Goal: Task Accomplishment & Management: Manage account settings

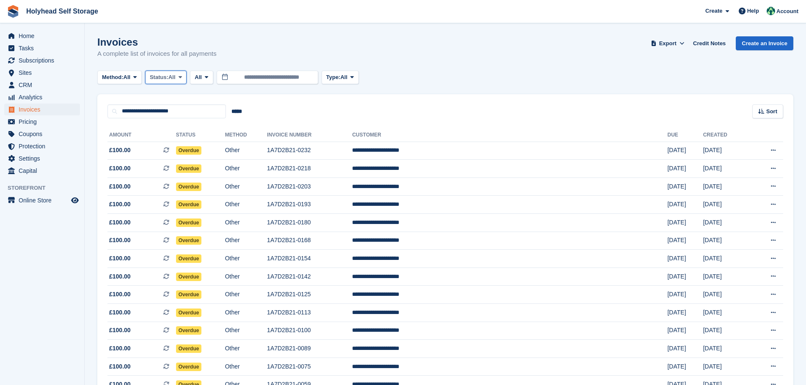
click at [181, 77] on icon at bounding box center [180, 76] width 3 height 5
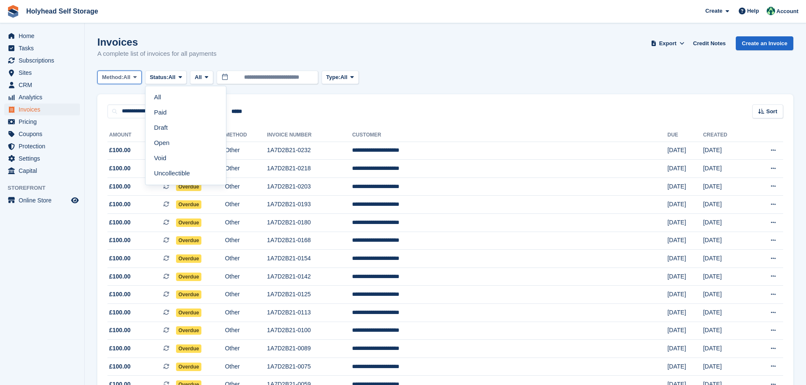
click at [137, 76] on icon at bounding box center [134, 76] width 3 height 5
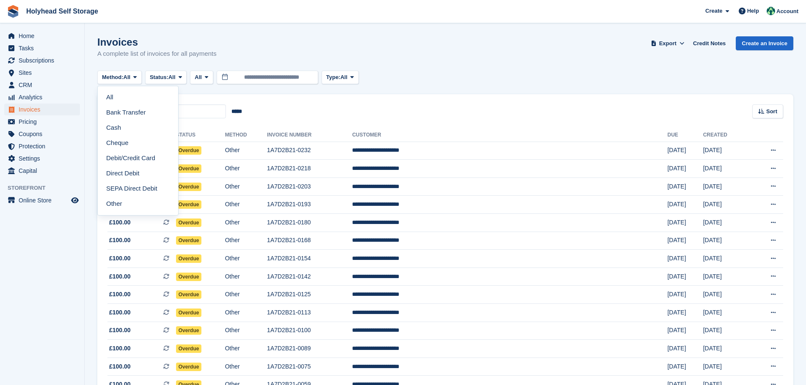
click at [203, 94] on turbo-frame "Invoices A complete list of invoices for all payments Export Export Invoices Ex…" at bounding box center [445, 265] width 696 height 459
click at [179, 75] on span at bounding box center [180, 77] width 7 height 7
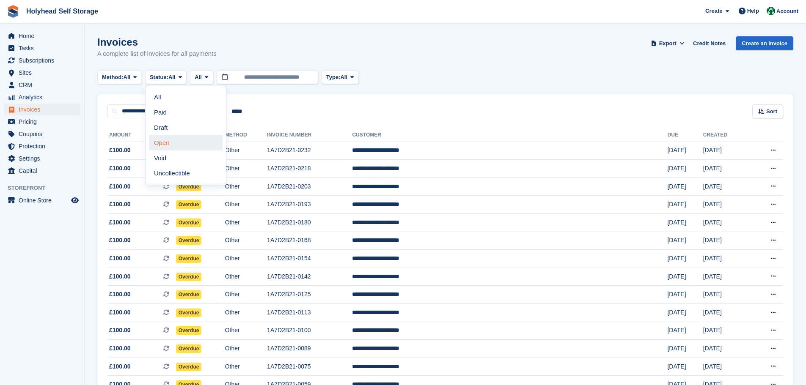
click at [164, 143] on link "Open" at bounding box center [186, 142] width 74 height 15
click at [36, 110] on span "Invoices" at bounding box center [44, 110] width 51 height 12
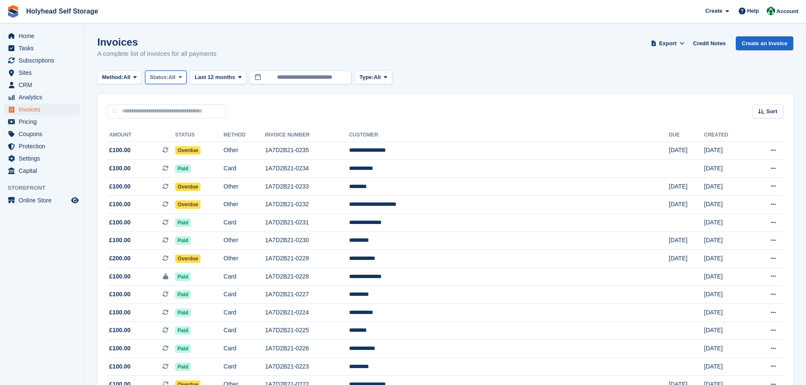
click at [182, 75] on icon at bounding box center [180, 76] width 3 height 5
click at [168, 145] on link "Open" at bounding box center [186, 142] width 74 height 15
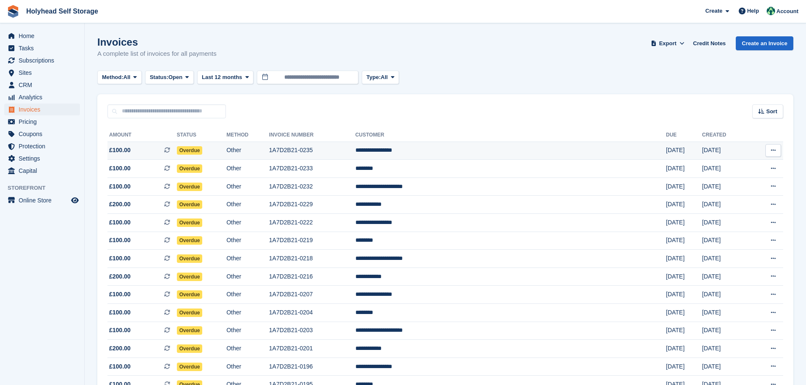
click at [779, 149] on button at bounding box center [773, 150] width 16 height 13
click at [155, 150] on span "£100.00 This is a recurring subscription invoice." at bounding box center [141, 150] width 69 height 9
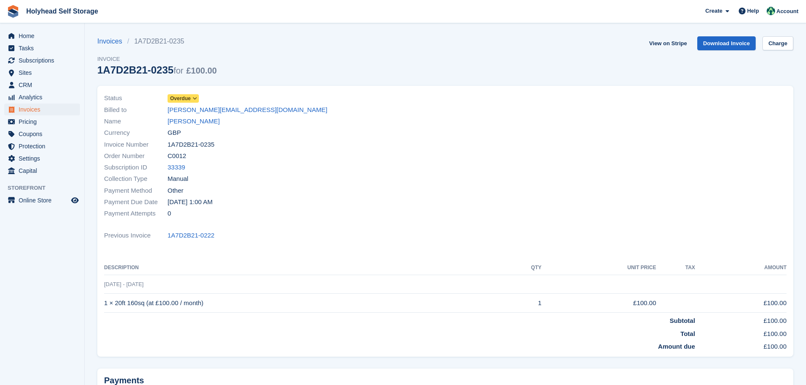
click at [195, 98] on icon at bounding box center [194, 98] width 5 height 5
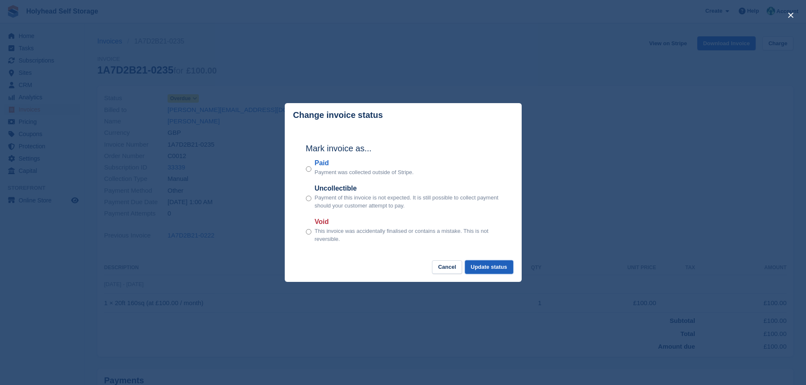
click at [480, 266] on button "Update status" at bounding box center [489, 268] width 48 height 14
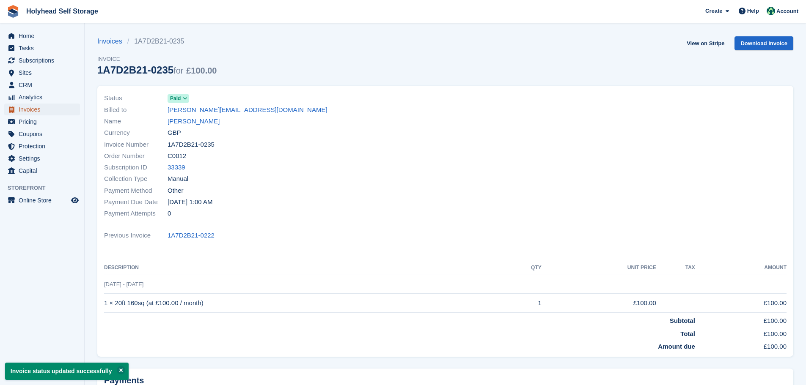
click at [35, 113] on span "Invoices" at bounding box center [44, 110] width 51 height 12
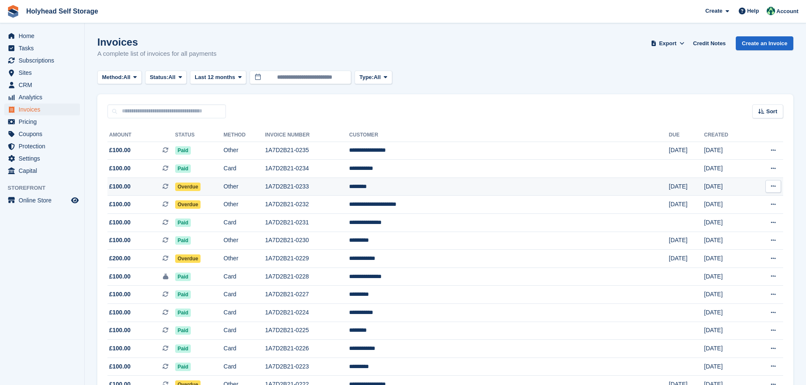
click at [265, 186] on td "Other" at bounding box center [243, 187] width 41 height 18
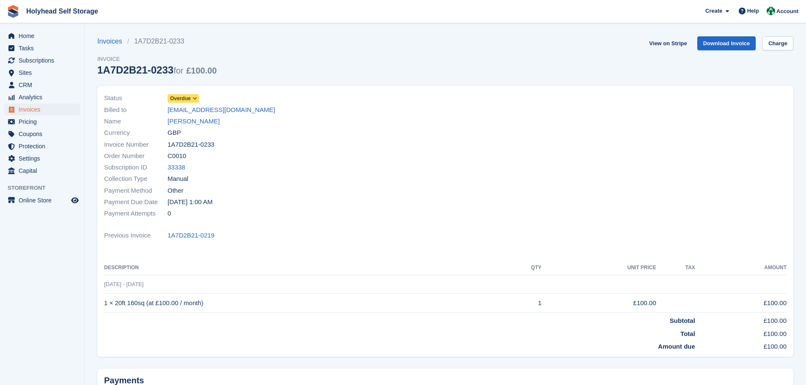
click at [194, 98] on icon at bounding box center [194, 98] width 5 height 5
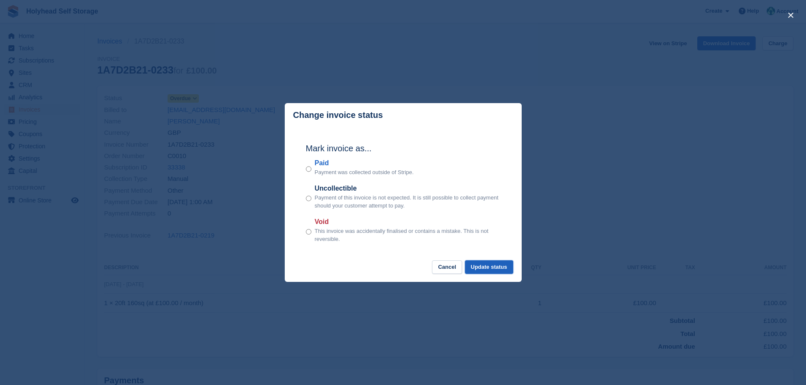
click at [480, 268] on button "Update status" at bounding box center [489, 268] width 48 height 14
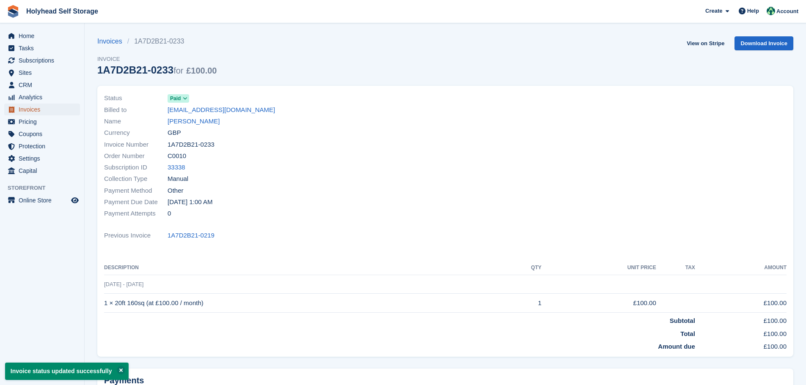
click at [30, 108] on span "Invoices" at bounding box center [44, 110] width 51 height 12
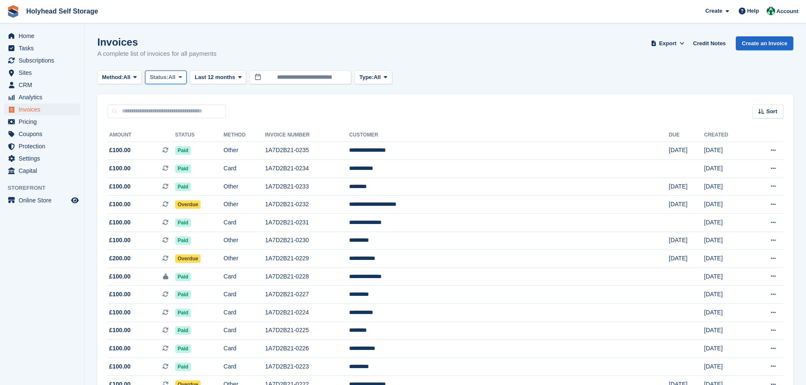
click at [179, 78] on span at bounding box center [180, 77] width 7 height 7
click at [170, 140] on link "Open" at bounding box center [186, 142] width 74 height 15
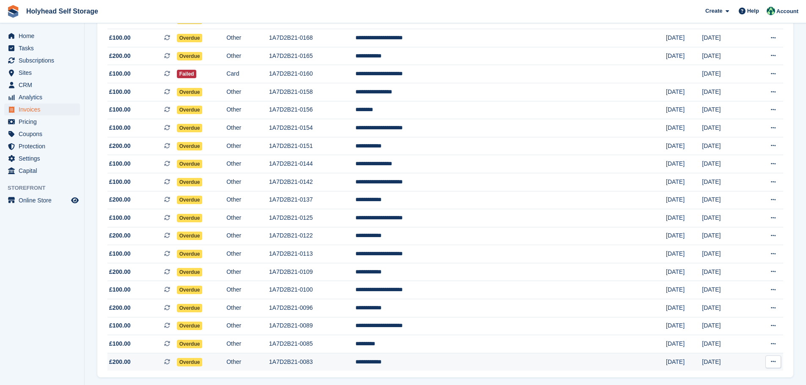
scroll to position [477, 0]
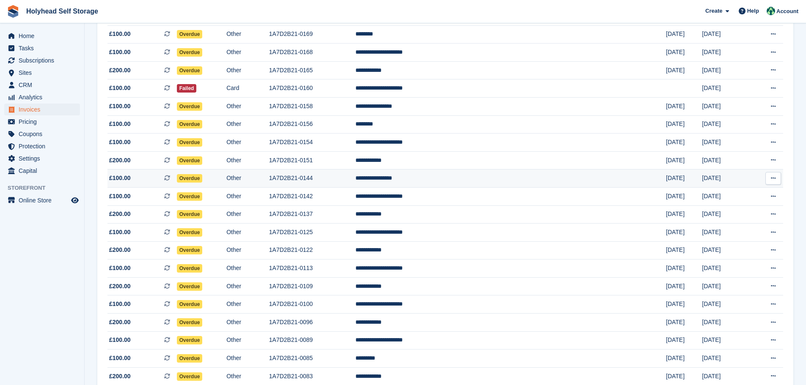
click at [456, 179] on td "**********" at bounding box center [510, 179] width 310 height 18
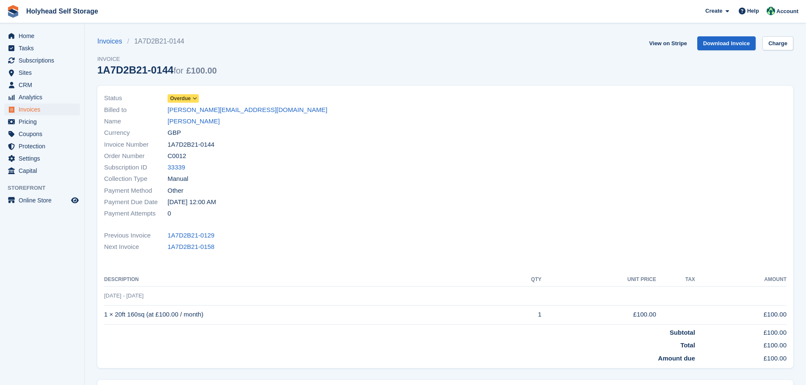
click at [195, 96] on icon at bounding box center [194, 98] width 5 height 5
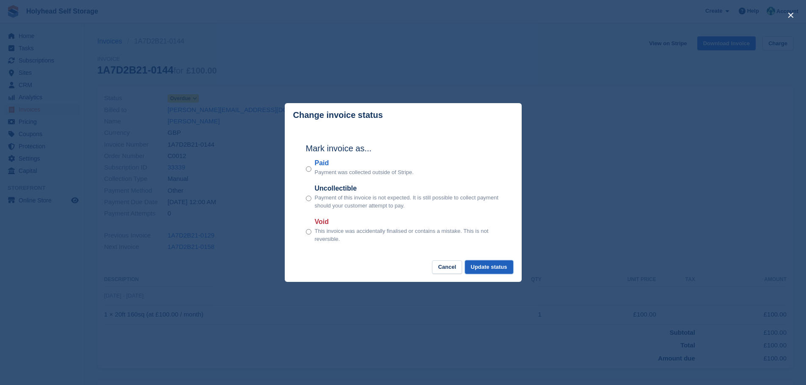
click at [488, 269] on button "Update status" at bounding box center [489, 268] width 48 height 14
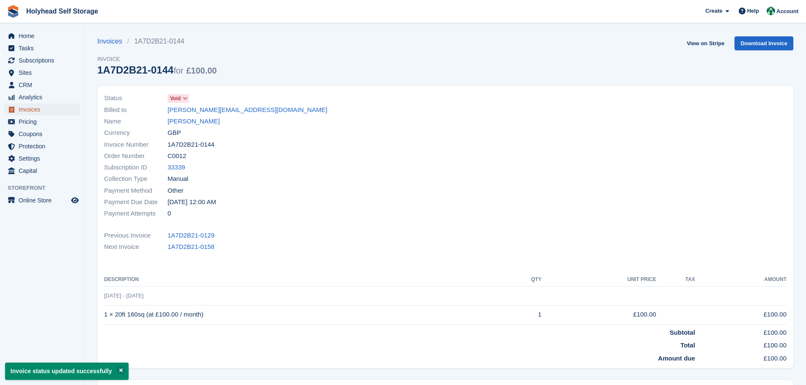
click at [38, 110] on span "Invoices" at bounding box center [44, 110] width 51 height 12
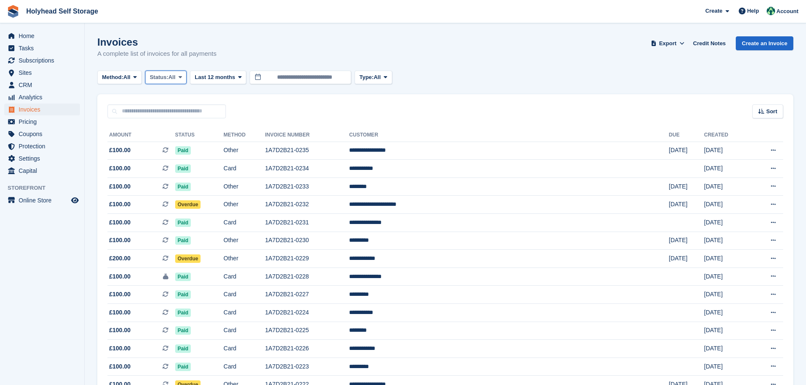
click at [173, 80] on span "All" at bounding box center [171, 77] width 7 height 8
click at [170, 143] on link "Open" at bounding box center [186, 142] width 74 height 15
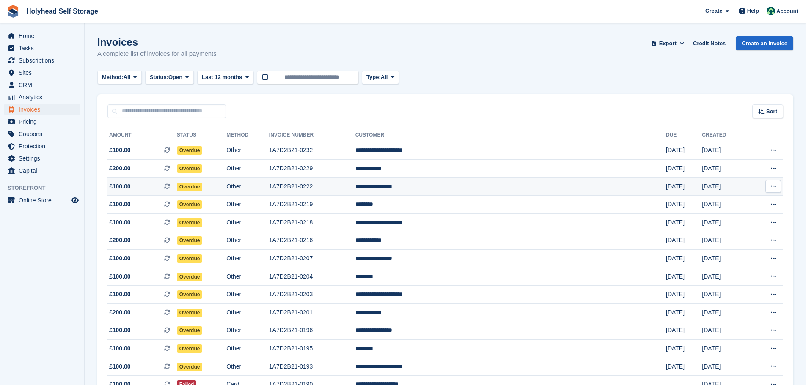
click at [439, 187] on td "**********" at bounding box center [510, 187] width 310 height 18
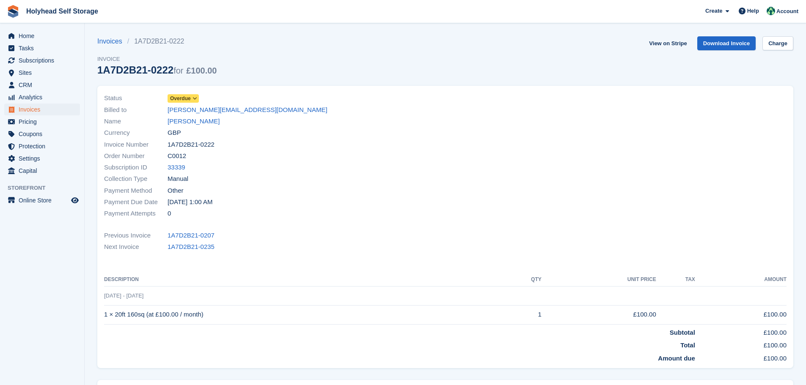
click at [197, 97] on span at bounding box center [195, 98] width 7 height 7
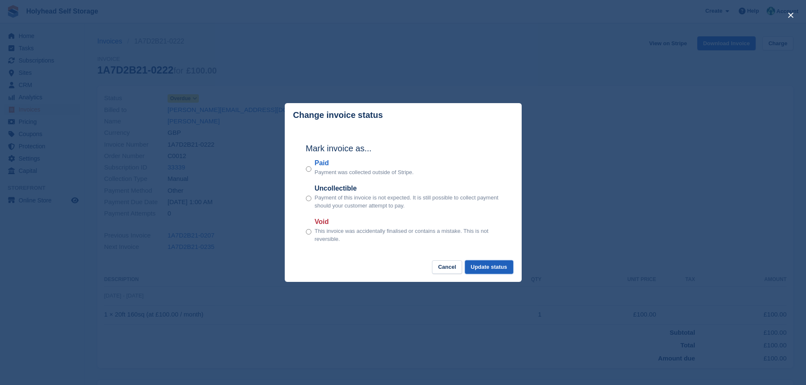
click at [491, 269] on button "Update status" at bounding box center [489, 268] width 48 height 14
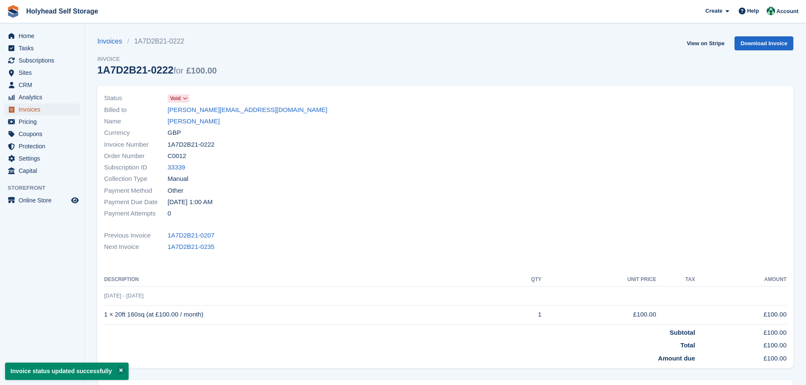
click at [45, 106] on span "Invoices" at bounding box center [44, 110] width 51 height 12
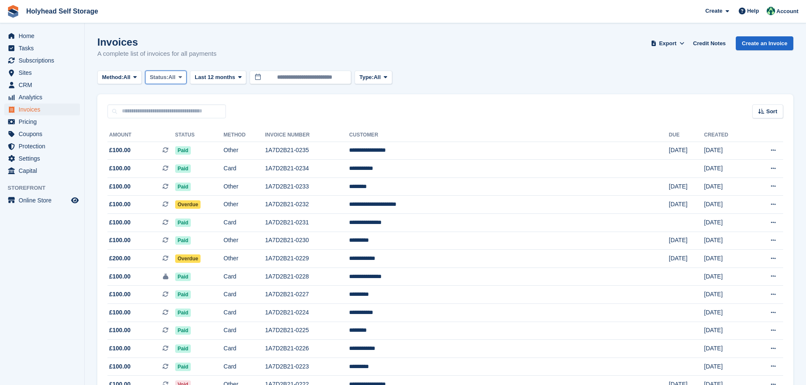
click at [181, 77] on icon at bounding box center [180, 76] width 3 height 5
click at [170, 140] on link "Open" at bounding box center [186, 142] width 74 height 15
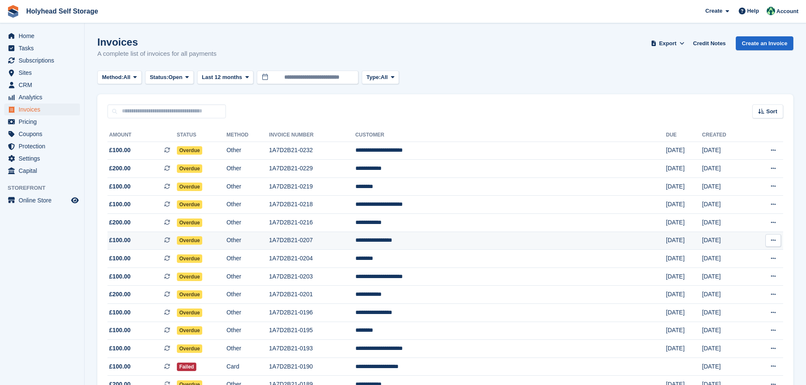
click at [441, 239] on td "**********" at bounding box center [510, 241] width 310 height 18
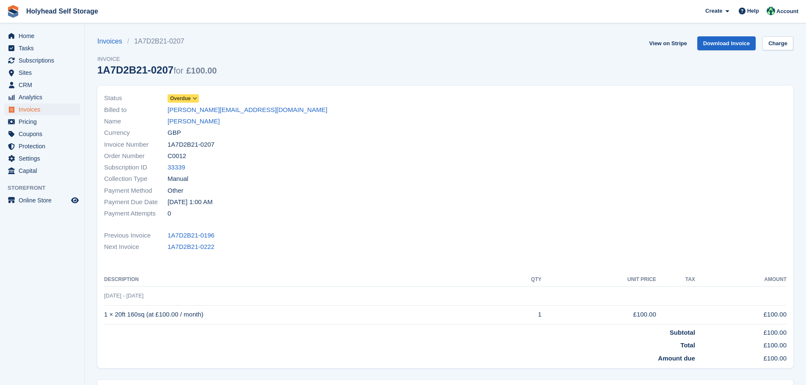
click at [190, 96] on span "Overdue" at bounding box center [183, 98] width 31 height 8
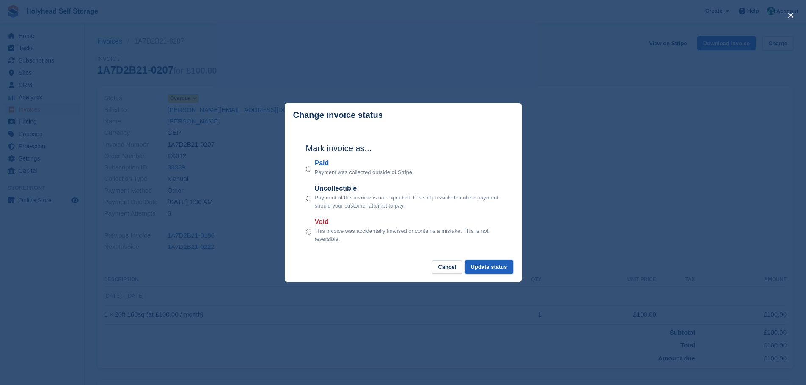
click at [488, 266] on button "Update status" at bounding box center [489, 268] width 48 height 14
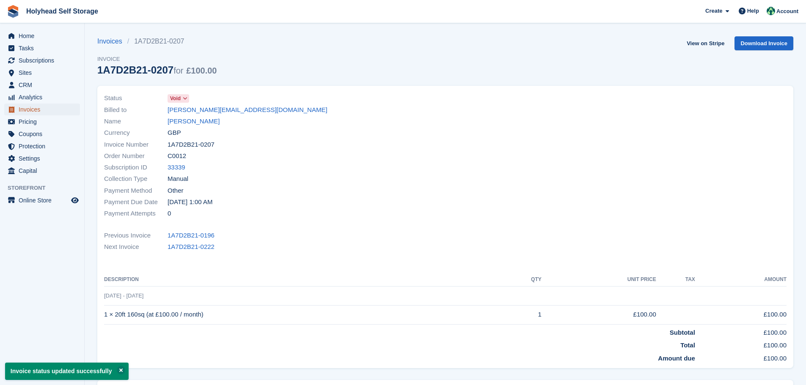
click at [39, 109] on span "Invoices" at bounding box center [44, 110] width 51 height 12
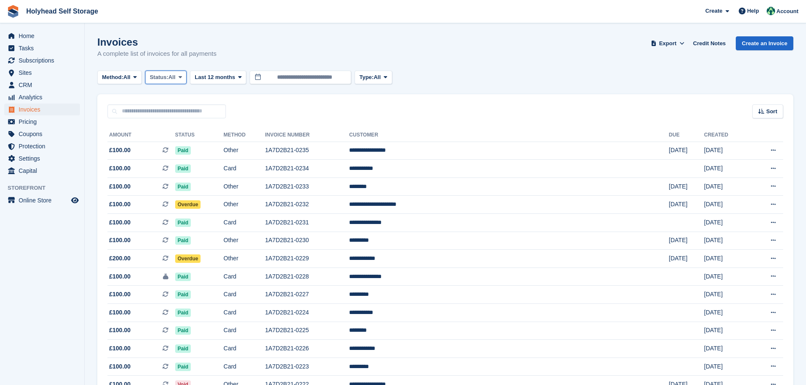
click at [168, 77] on span "Status:" at bounding box center [159, 77] width 19 height 8
click at [172, 140] on link "Open" at bounding box center [186, 142] width 74 height 15
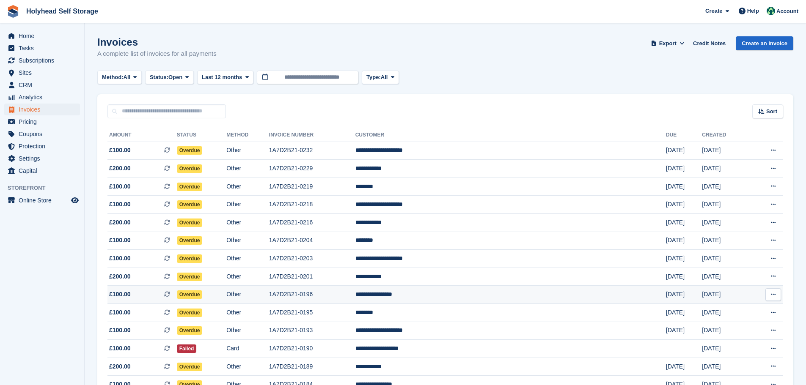
click at [444, 297] on td "**********" at bounding box center [510, 295] width 310 height 18
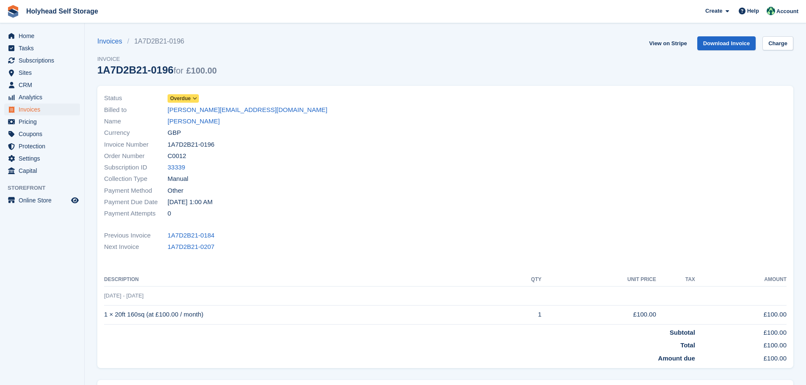
click at [196, 96] on icon at bounding box center [194, 98] width 5 height 5
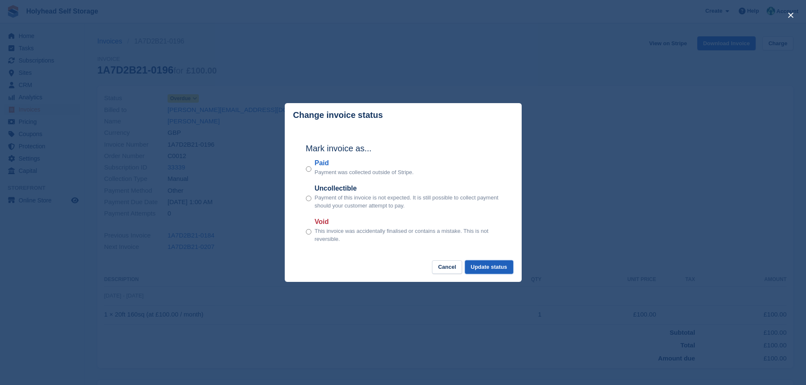
click at [490, 269] on button "Update status" at bounding box center [489, 268] width 48 height 14
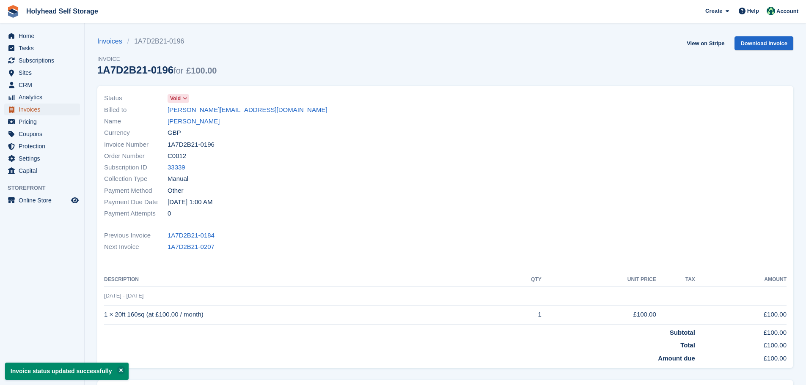
click at [47, 111] on span "Invoices" at bounding box center [44, 110] width 51 height 12
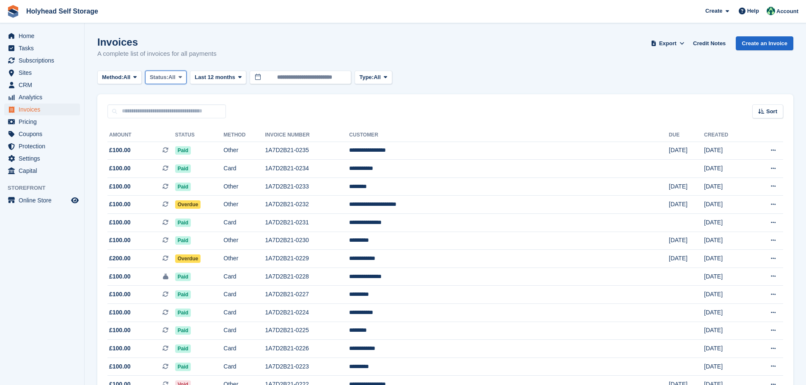
click at [157, 81] on span "Status:" at bounding box center [159, 77] width 19 height 8
click at [166, 144] on link "Open" at bounding box center [186, 142] width 74 height 15
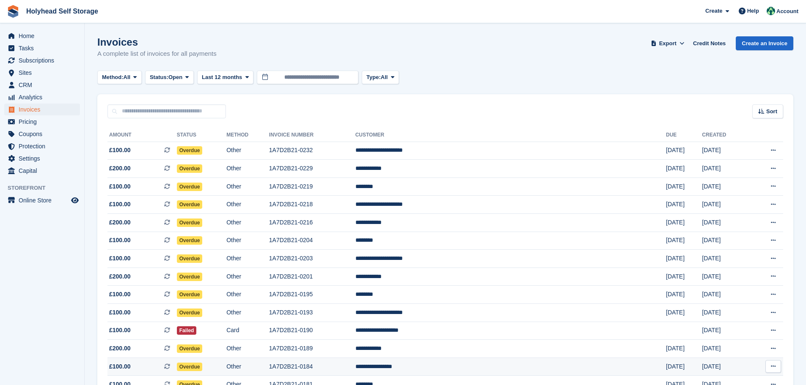
click at [336, 368] on td "1A7D2B21-0184" at bounding box center [312, 367] width 86 height 18
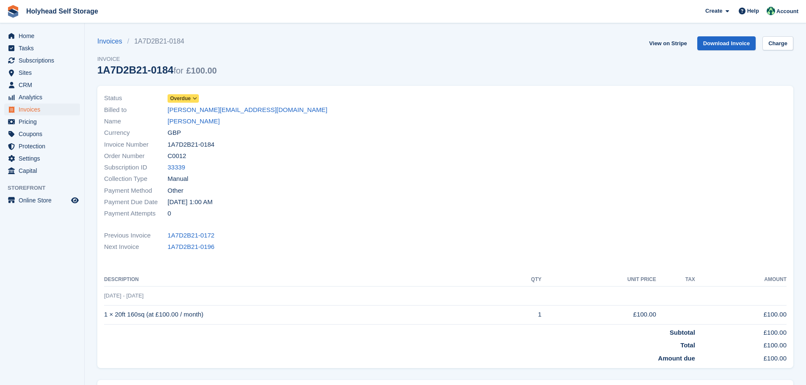
click at [196, 98] on icon at bounding box center [194, 98] width 5 height 5
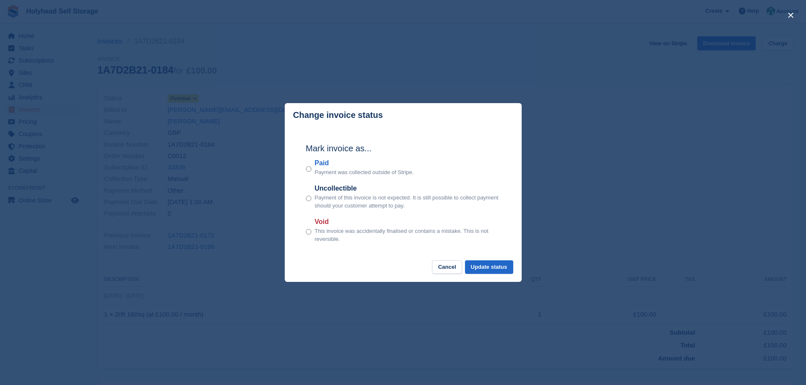
click at [303, 232] on div "Mark invoice as... Paid Payment was collected outside of Stripe. Uncollectible …" at bounding box center [402, 193] width 211 height 133
click at [493, 271] on button "Update status" at bounding box center [489, 268] width 48 height 14
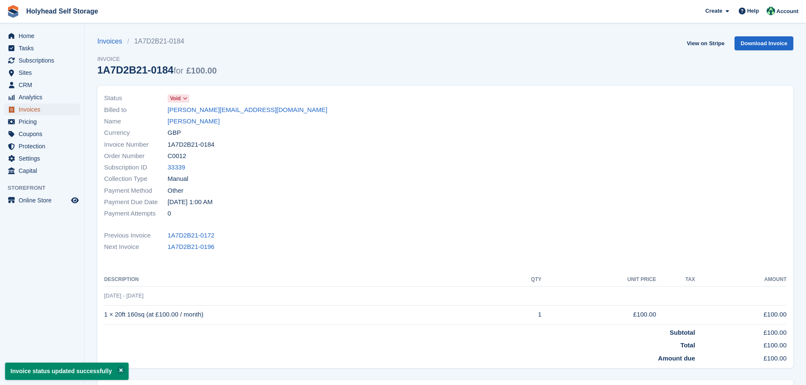
click at [22, 113] on span "Invoices" at bounding box center [44, 110] width 51 height 12
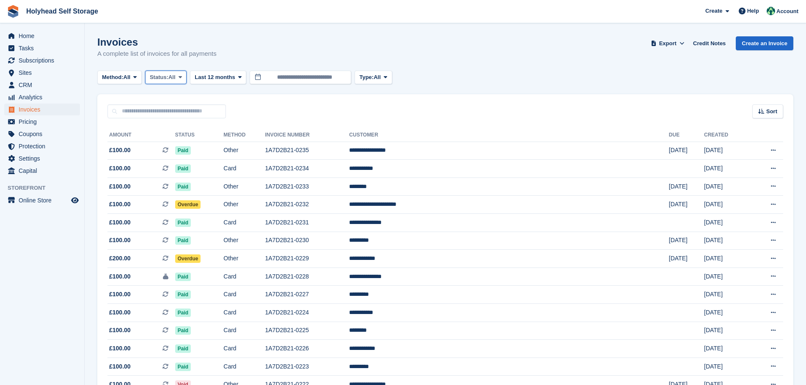
click at [162, 74] on span "Status:" at bounding box center [159, 77] width 19 height 8
click at [163, 141] on link "Open" at bounding box center [186, 142] width 74 height 15
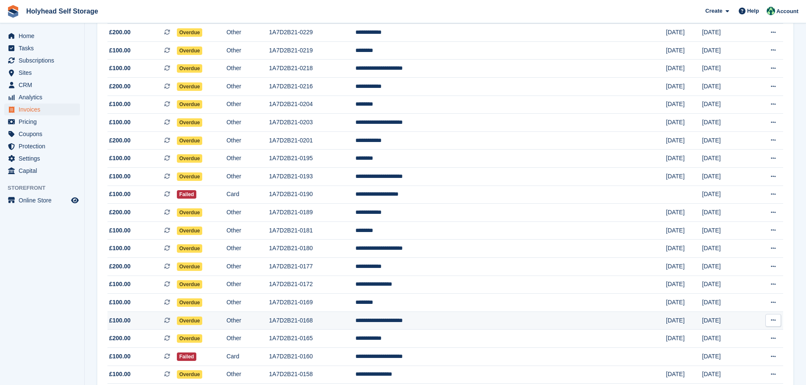
scroll to position [169, 0]
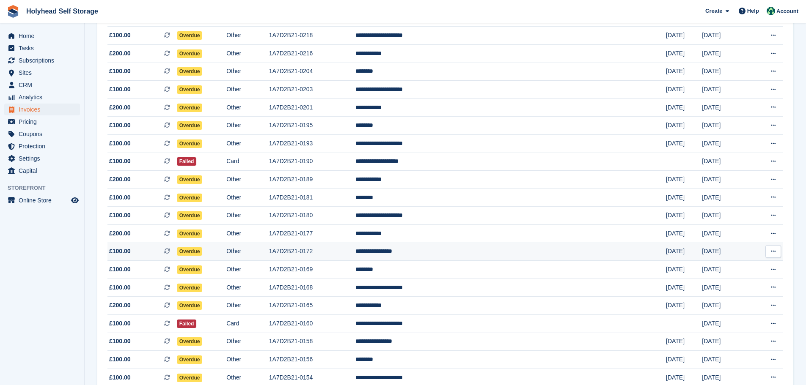
click at [340, 248] on td "1A7D2B21-0172" at bounding box center [312, 252] width 86 height 18
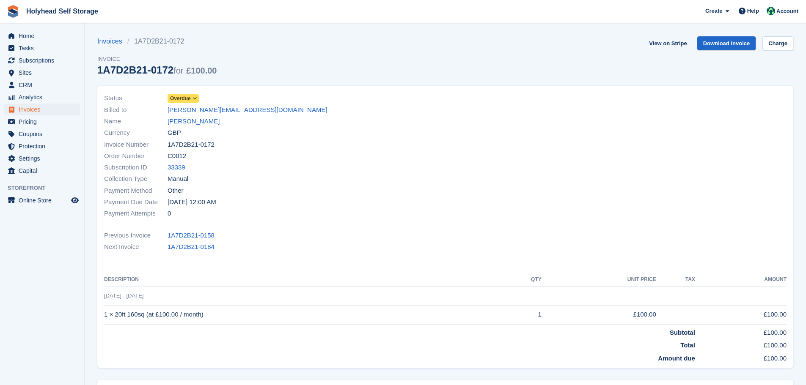
click at [194, 95] on span at bounding box center [195, 98] width 7 height 7
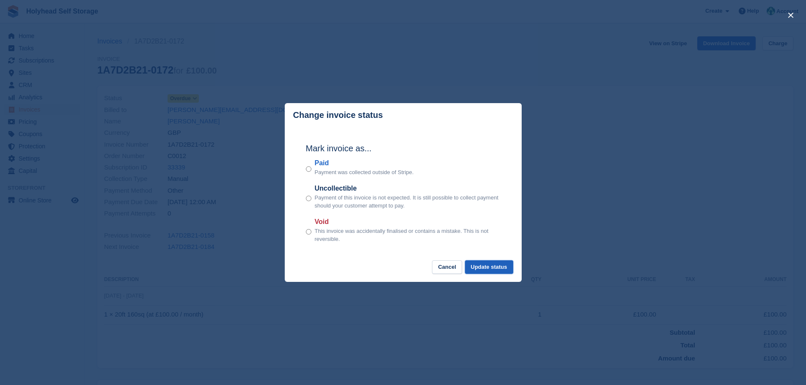
click at [492, 265] on button "Update status" at bounding box center [489, 268] width 48 height 14
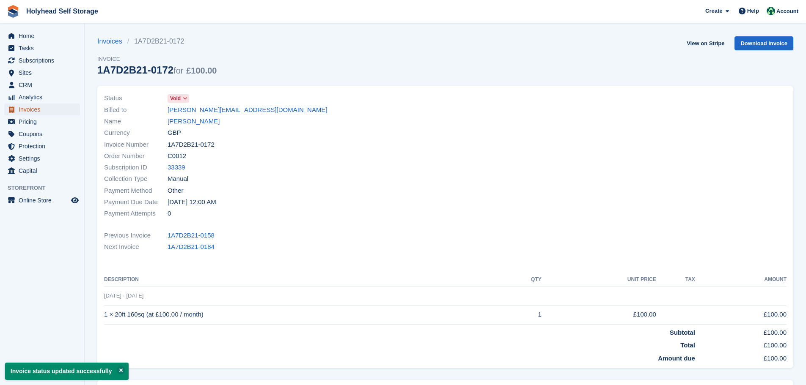
click at [32, 110] on span "Invoices" at bounding box center [44, 110] width 51 height 12
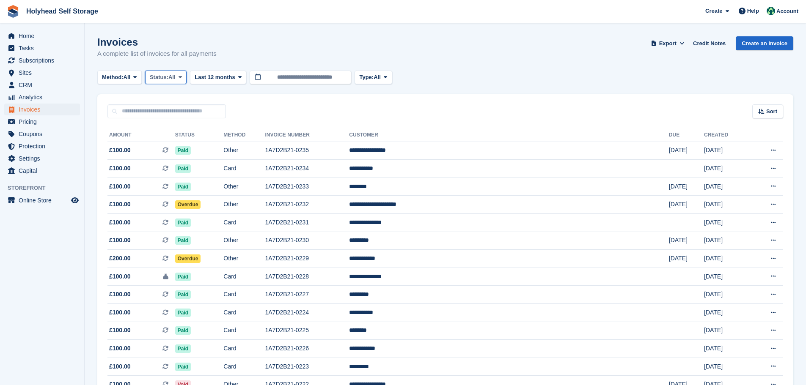
drag, startPoint x: 158, startPoint y: 80, endPoint x: 162, endPoint y: 85, distance: 5.4
click at [158, 80] on span "Status:" at bounding box center [159, 77] width 19 height 8
click at [166, 142] on link "Open" at bounding box center [186, 142] width 74 height 15
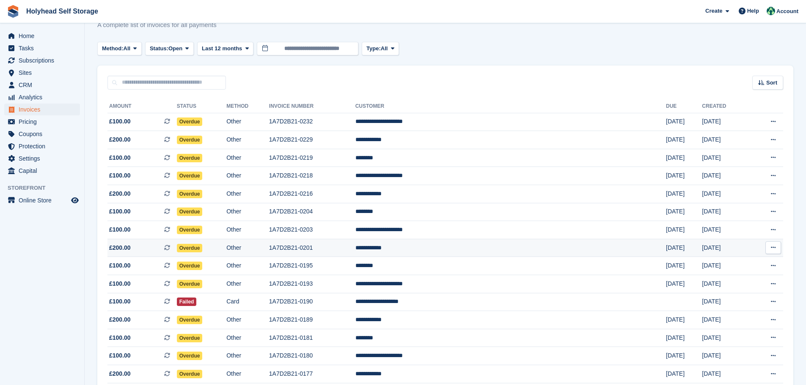
scroll to position [42, 0]
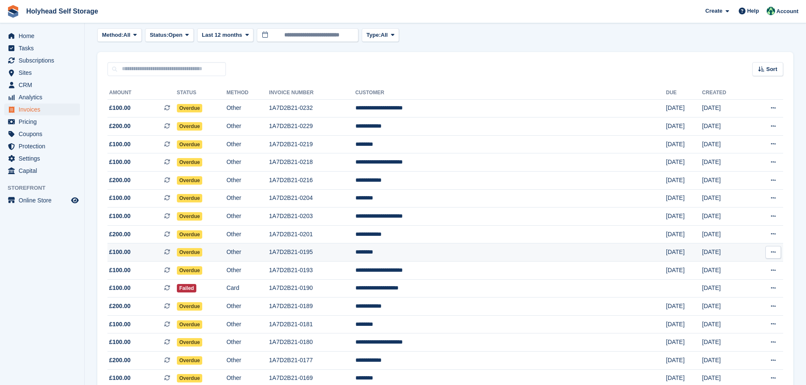
click at [345, 251] on td "1A7D2B21-0195" at bounding box center [312, 253] width 86 height 18
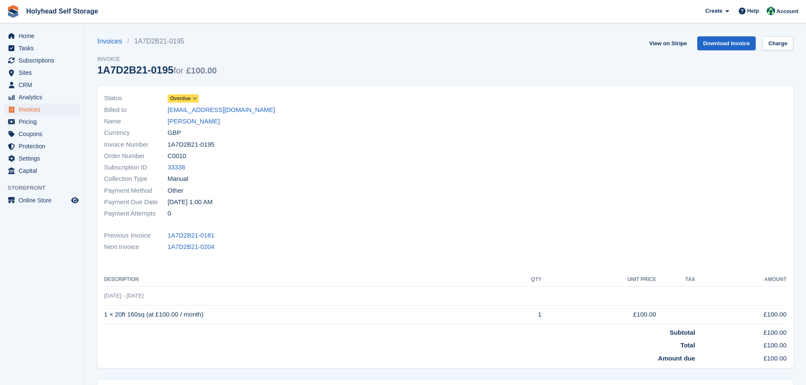
click at [195, 99] on icon at bounding box center [194, 98] width 5 height 5
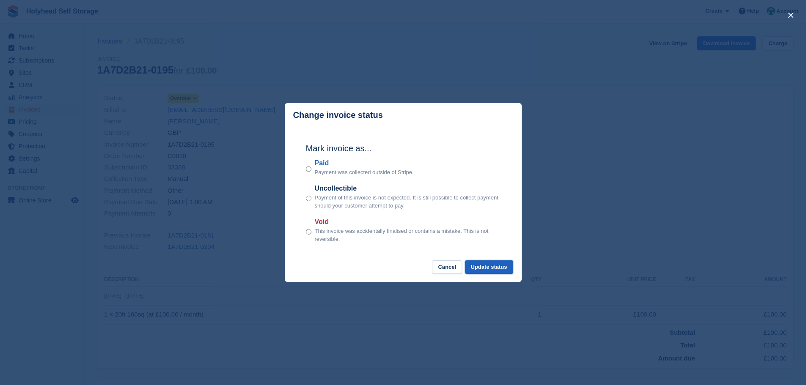
click at [490, 268] on button "Update status" at bounding box center [489, 268] width 48 height 14
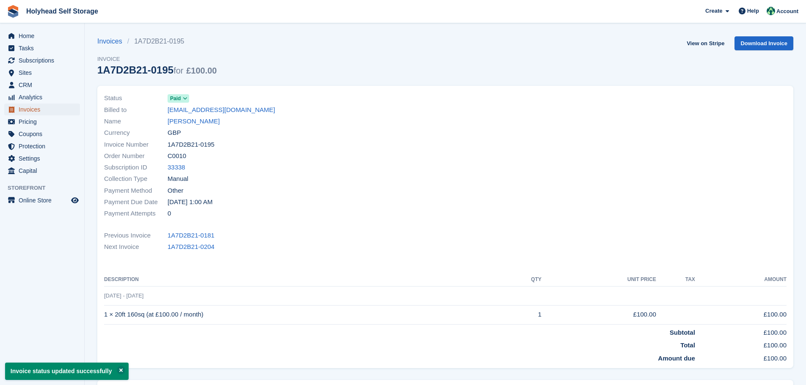
click at [29, 107] on span "Invoices" at bounding box center [44, 110] width 51 height 12
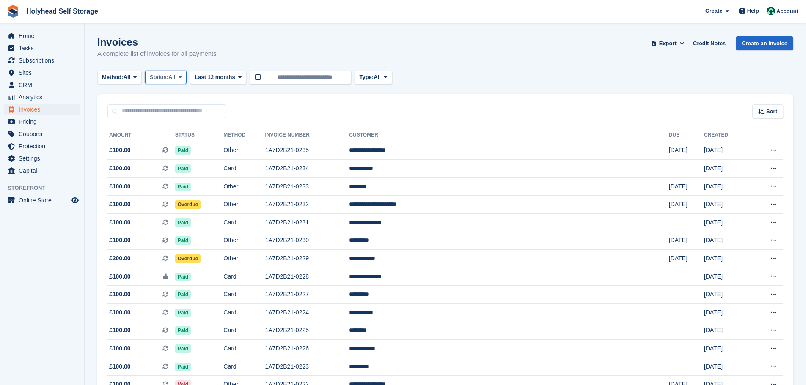
click at [175, 75] on span "All" at bounding box center [171, 77] width 7 height 8
click at [174, 142] on link "Open" at bounding box center [186, 142] width 74 height 15
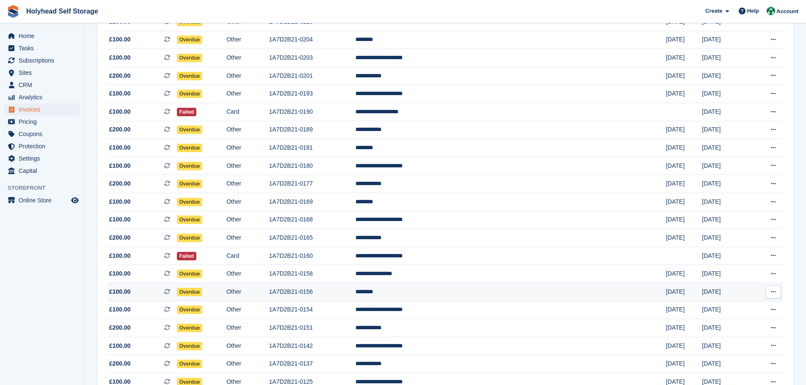
scroll to position [211, 0]
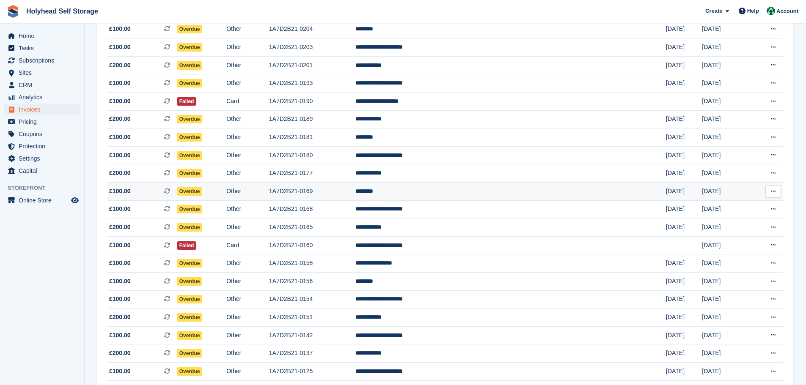
click at [446, 191] on td "********" at bounding box center [510, 192] width 310 height 18
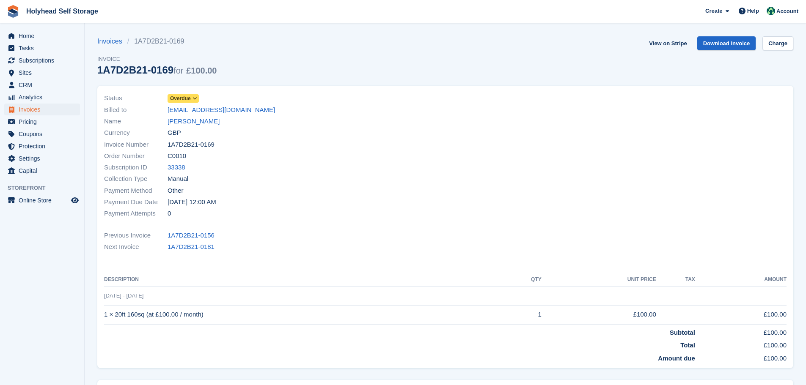
click at [181, 99] on span "Overdue" at bounding box center [180, 99] width 21 height 8
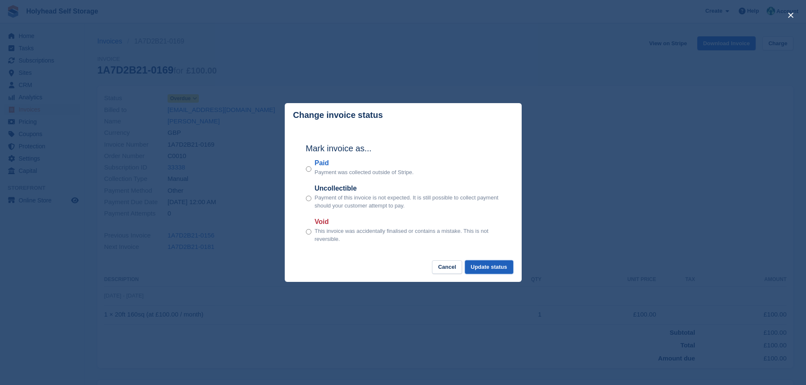
click at [477, 265] on button "Update status" at bounding box center [489, 268] width 48 height 14
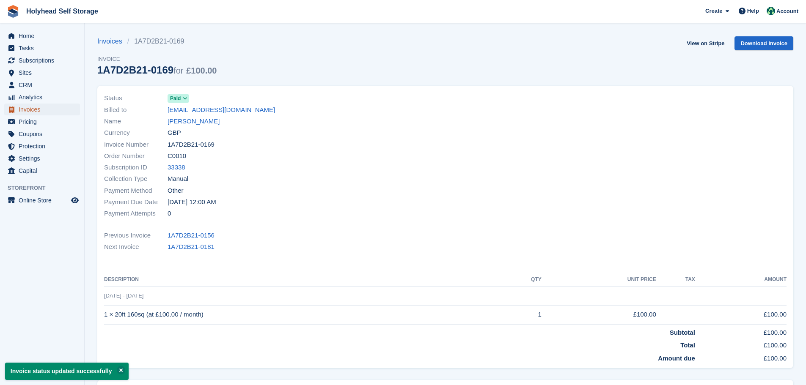
click at [37, 110] on span "Invoices" at bounding box center [44, 110] width 51 height 12
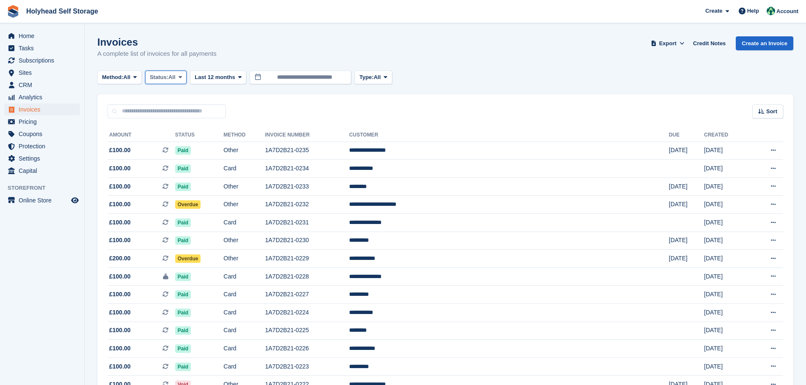
click at [168, 82] on button "Status: All" at bounding box center [165, 78] width 41 height 14
click at [176, 146] on link "Open" at bounding box center [186, 142] width 74 height 15
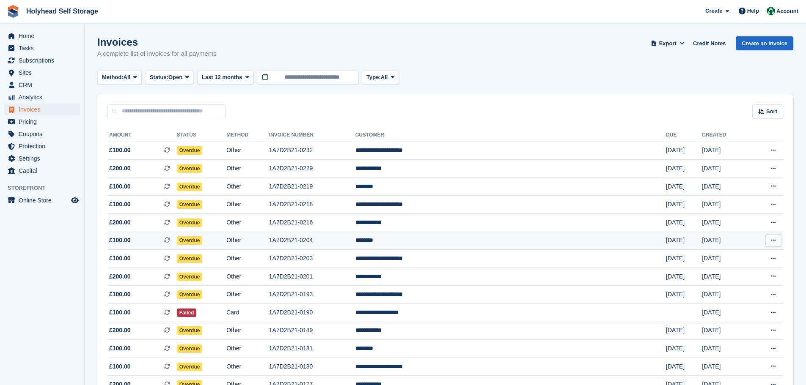
click at [352, 241] on td "1A7D2B21-0204" at bounding box center [312, 241] width 86 height 18
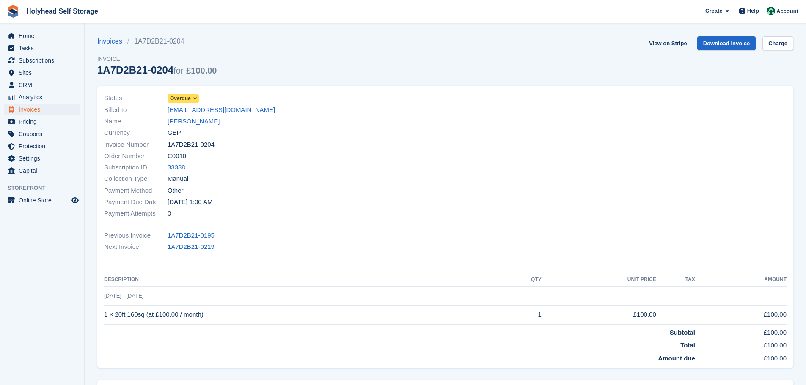
click at [188, 97] on span "Overdue" at bounding box center [180, 99] width 21 height 8
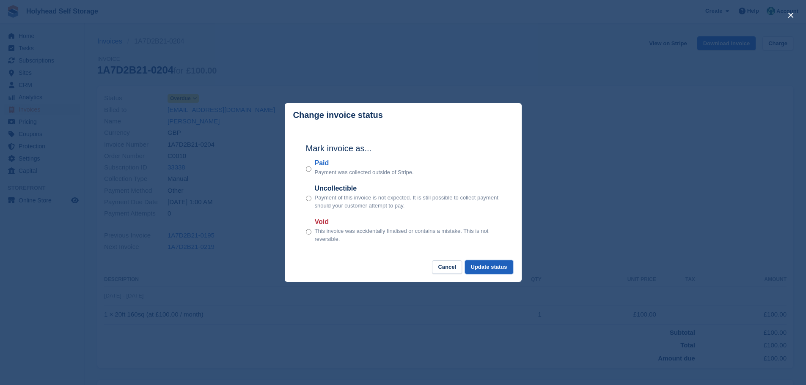
click at [508, 272] on button "Update status" at bounding box center [489, 268] width 48 height 14
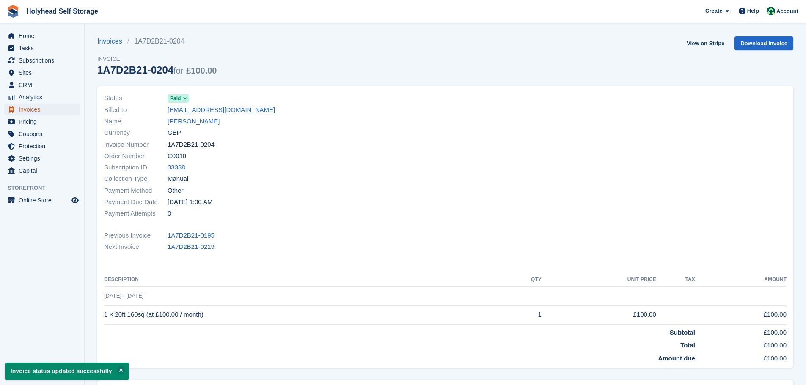
click at [36, 107] on span "Invoices" at bounding box center [44, 110] width 51 height 12
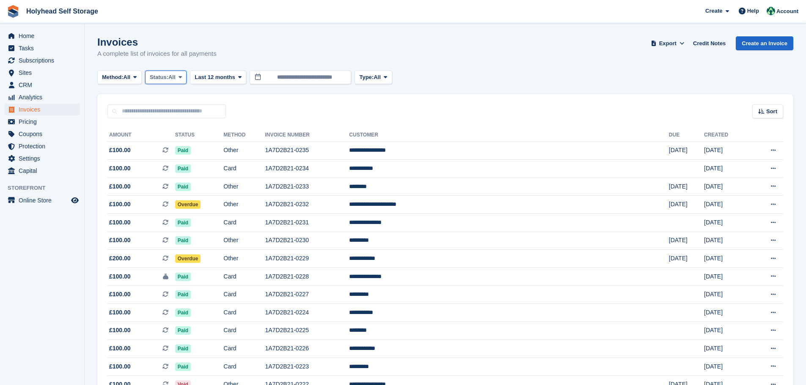
click at [168, 76] on span "Status:" at bounding box center [159, 77] width 19 height 8
click at [183, 140] on link "Open" at bounding box center [186, 142] width 74 height 15
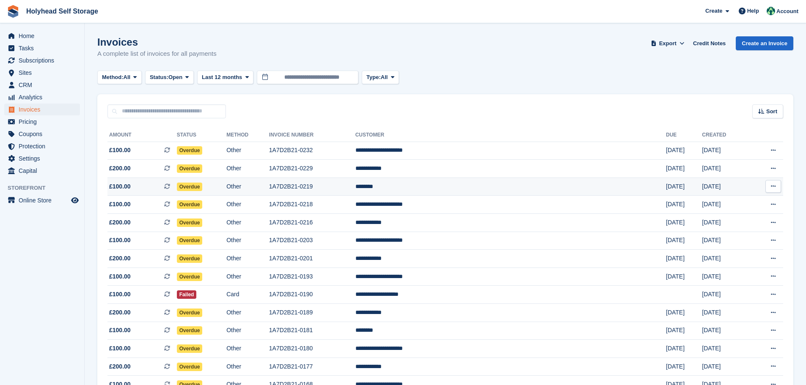
click at [334, 183] on td "1A7D2B21-0219" at bounding box center [312, 187] width 86 height 18
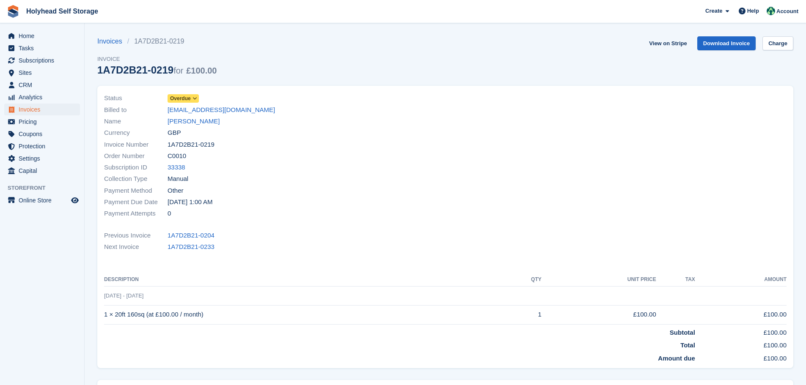
click at [185, 97] on span "Overdue" at bounding box center [180, 99] width 21 height 8
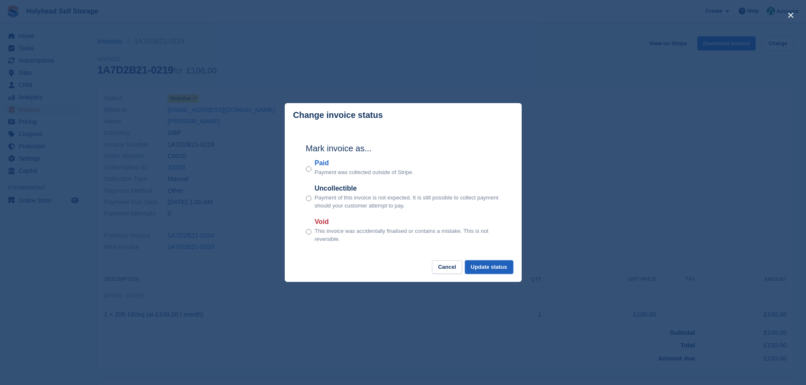
click at [477, 269] on button "Update status" at bounding box center [489, 268] width 48 height 14
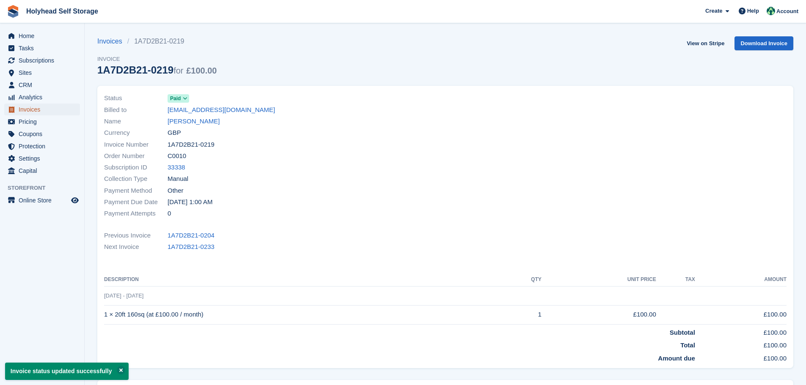
click at [31, 109] on span "Invoices" at bounding box center [44, 110] width 51 height 12
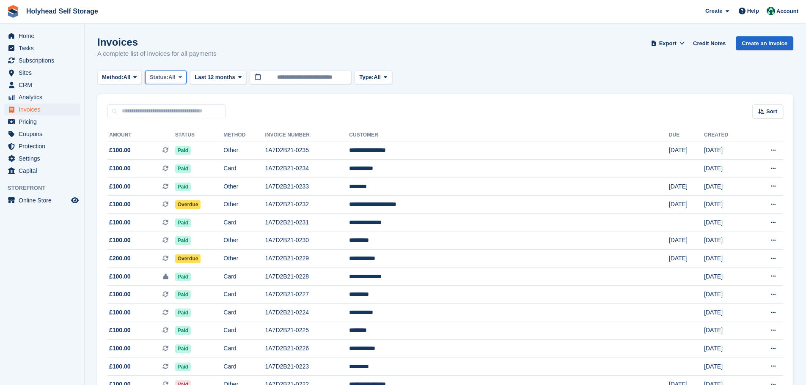
click at [164, 75] on span "Status:" at bounding box center [159, 77] width 19 height 8
click at [165, 146] on link "Open" at bounding box center [186, 142] width 74 height 15
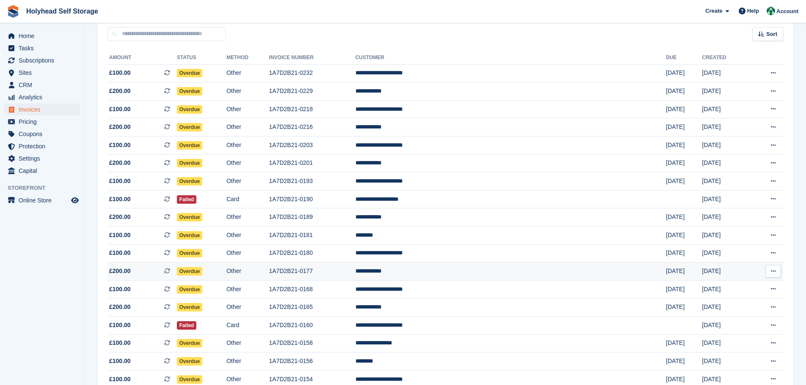
scroll to position [85, 0]
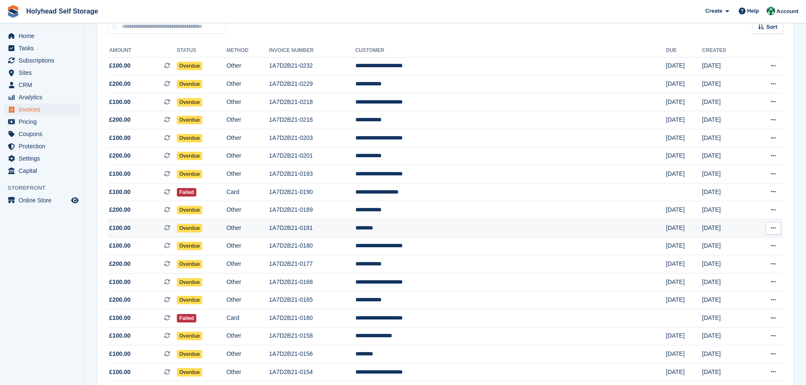
click at [439, 229] on td "********" at bounding box center [510, 229] width 310 height 18
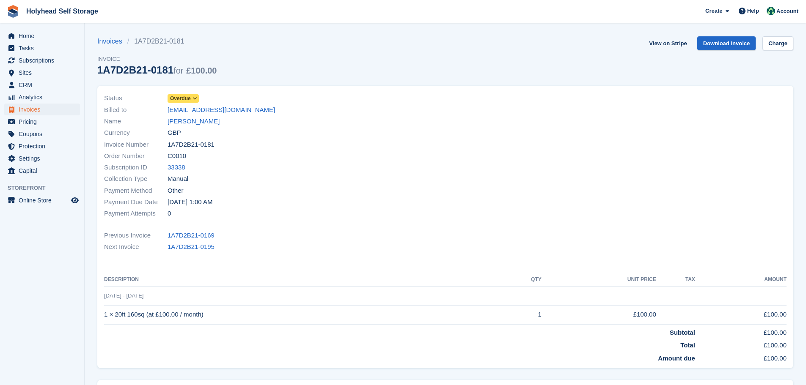
click at [171, 99] on span "Overdue" at bounding box center [180, 99] width 21 height 8
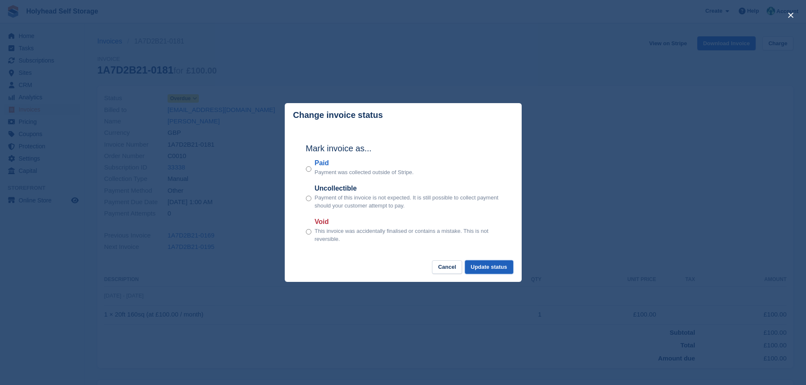
click at [500, 268] on button "Update status" at bounding box center [489, 268] width 48 height 14
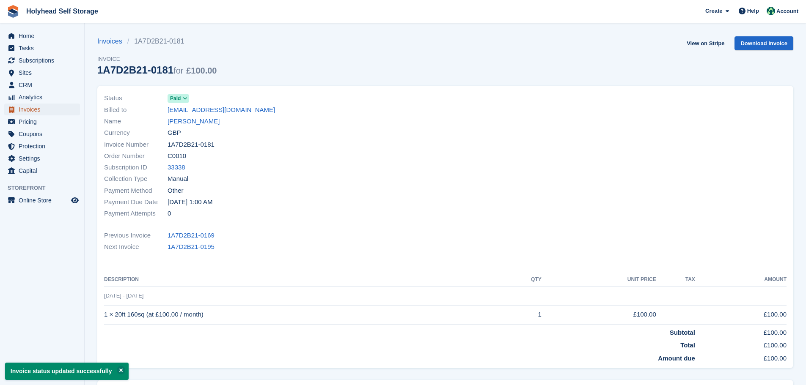
click at [43, 111] on span "Invoices" at bounding box center [44, 110] width 51 height 12
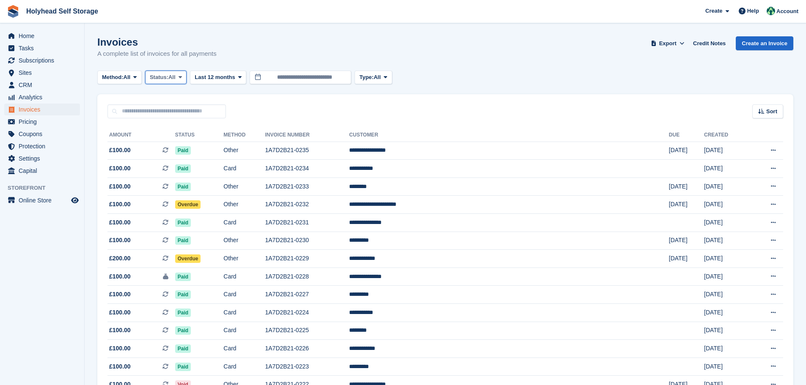
click at [171, 76] on span "All" at bounding box center [171, 77] width 7 height 8
click at [171, 145] on link "Open" at bounding box center [186, 142] width 74 height 15
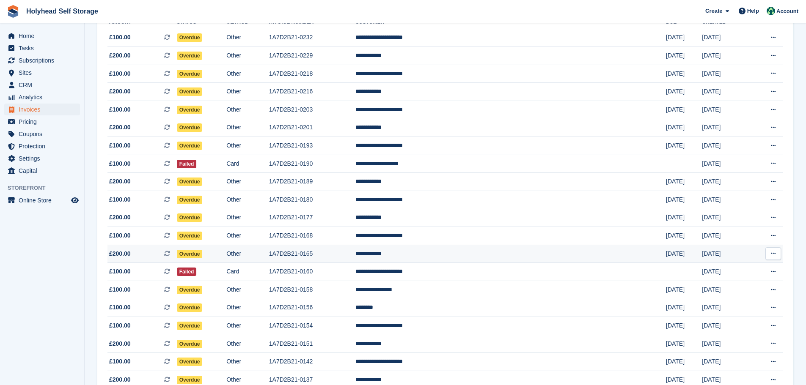
scroll to position [127, 0]
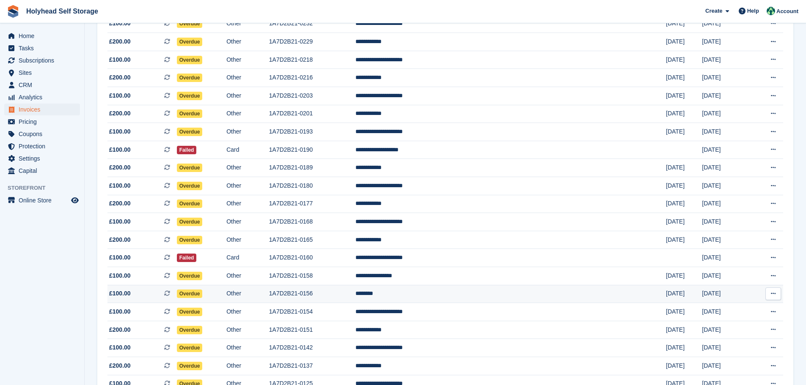
click at [450, 293] on td "********" at bounding box center [510, 294] width 310 height 18
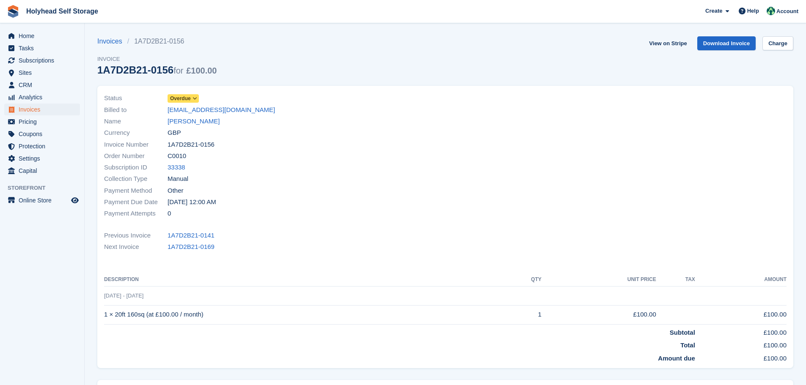
click at [182, 96] on span "Overdue" at bounding box center [180, 99] width 21 height 8
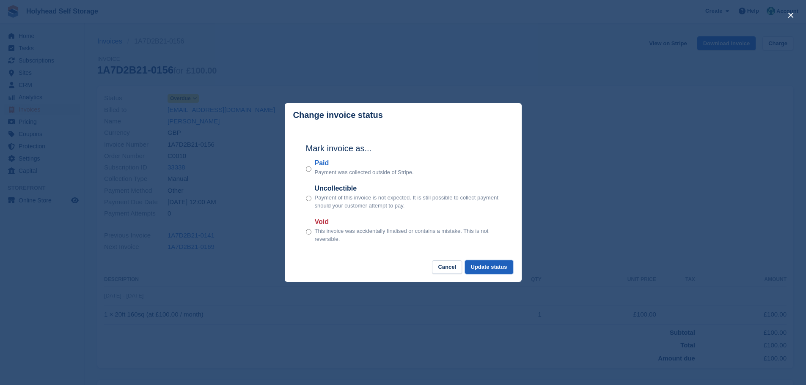
click at [498, 271] on button "Update status" at bounding box center [489, 268] width 48 height 14
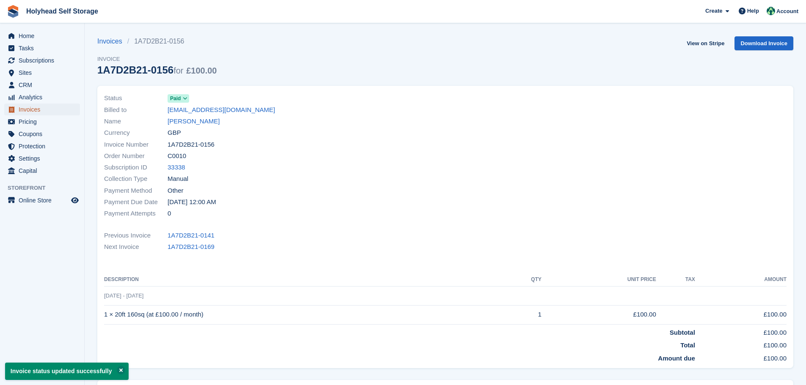
click at [33, 110] on span "Invoices" at bounding box center [44, 110] width 51 height 12
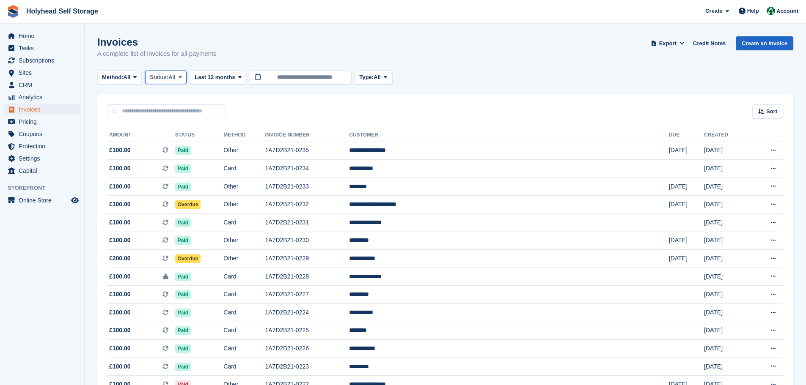
click at [176, 79] on span "All" at bounding box center [171, 77] width 7 height 8
click at [167, 143] on link "Open" at bounding box center [186, 142] width 74 height 15
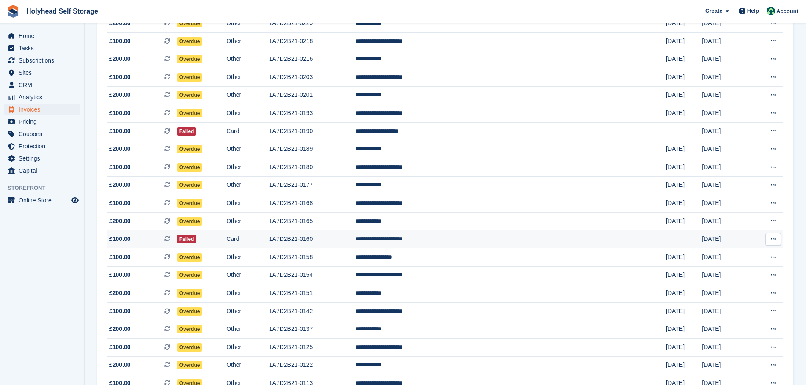
scroll to position [169, 0]
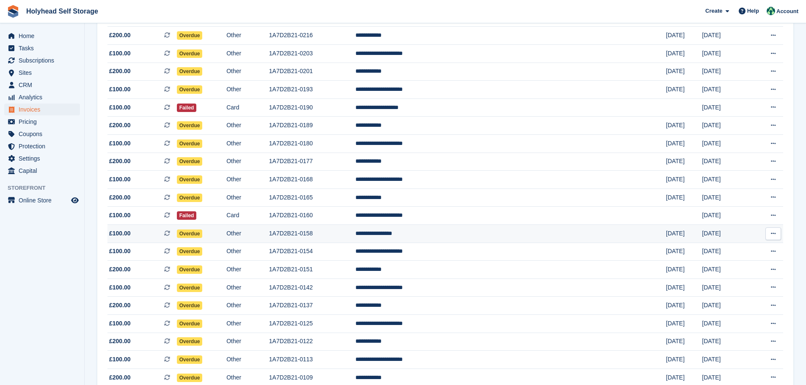
click at [459, 235] on td "**********" at bounding box center [510, 234] width 310 height 18
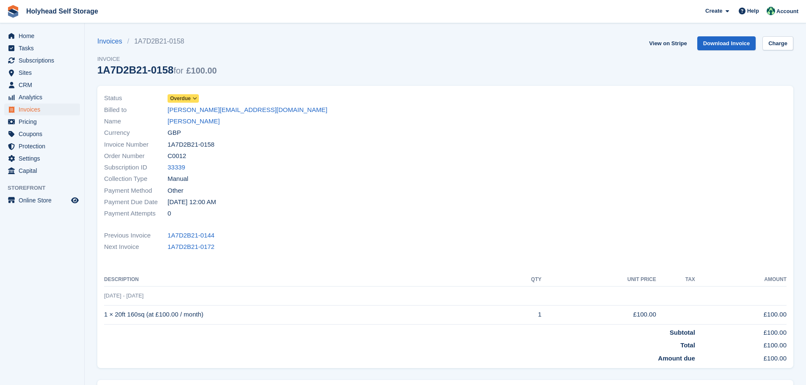
click at [192, 98] on span at bounding box center [195, 98] width 7 height 7
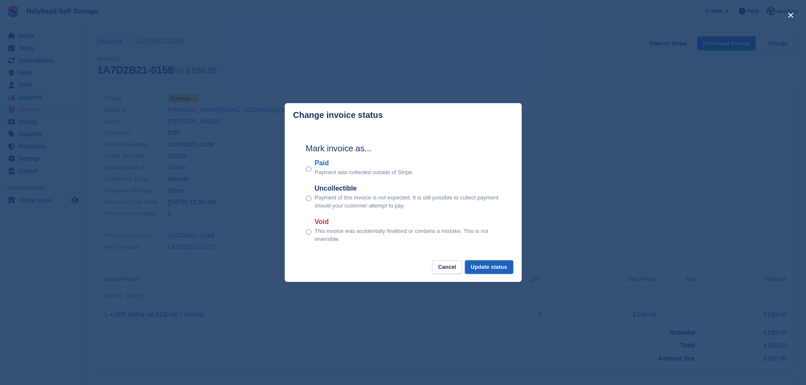
click at [480, 269] on button "Update status" at bounding box center [489, 268] width 48 height 14
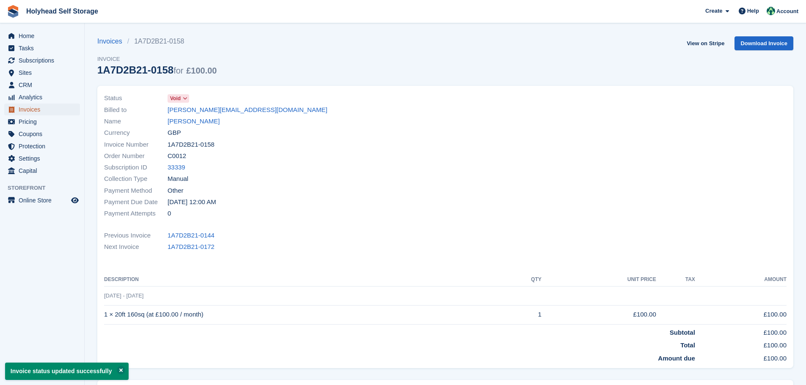
click at [32, 108] on span "Invoices" at bounding box center [44, 110] width 51 height 12
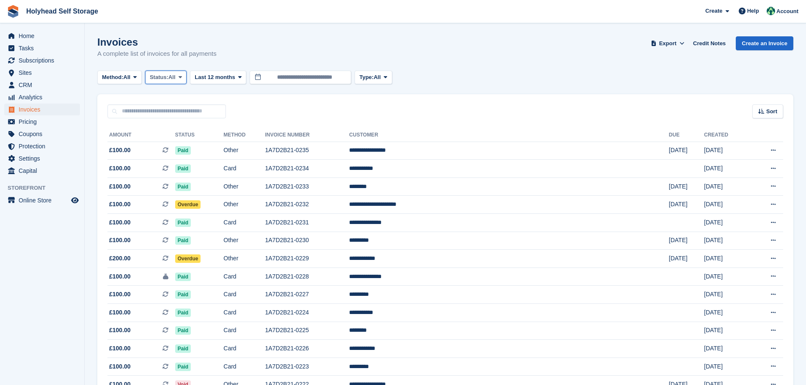
click at [176, 80] on span "All" at bounding box center [171, 77] width 7 height 8
click at [169, 143] on link "Open" at bounding box center [186, 142] width 74 height 15
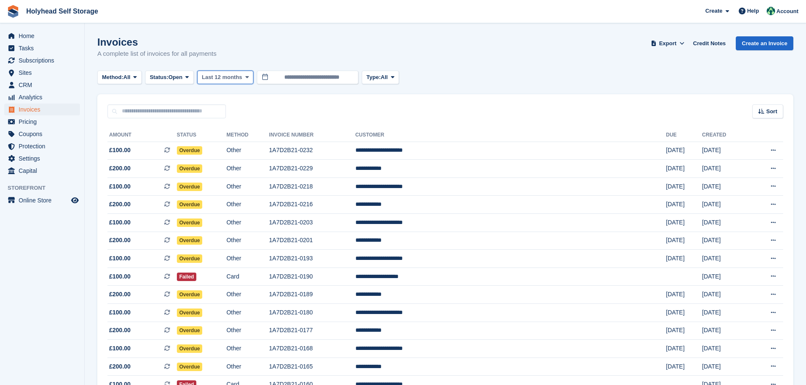
click at [207, 74] on span "Last 12 months" at bounding box center [222, 77] width 40 height 8
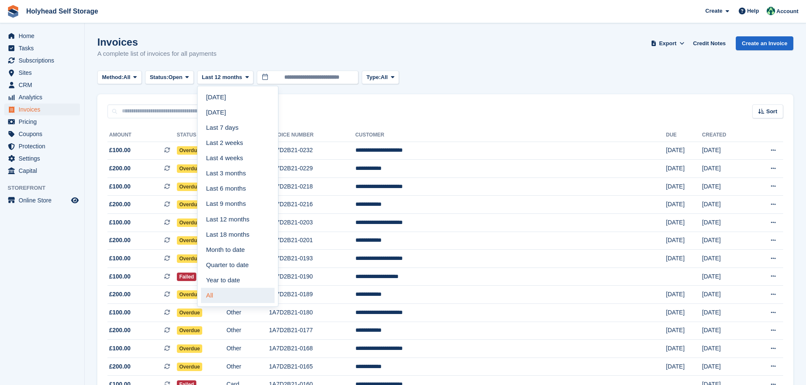
click at [223, 294] on link "All" at bounding box center [238, 295] width 74 height 15
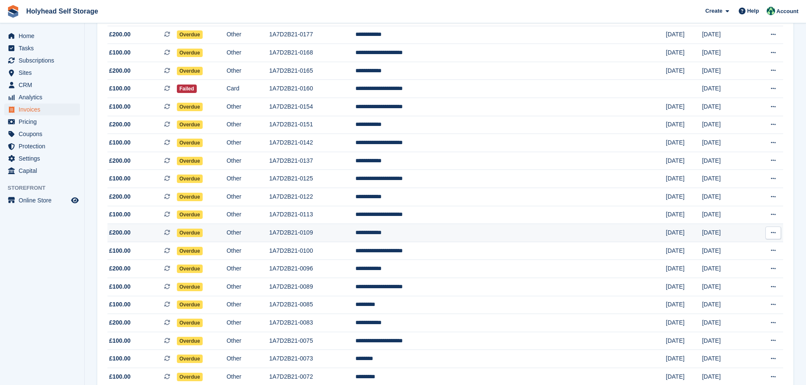
scroll to position [338, 0]
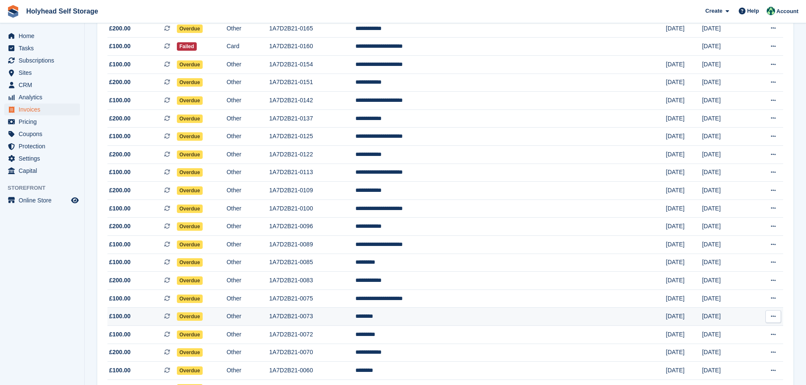
click at [336, 315] on td "1A7D2B21-0073" at bounding box center [312, 317] width 86 height 18
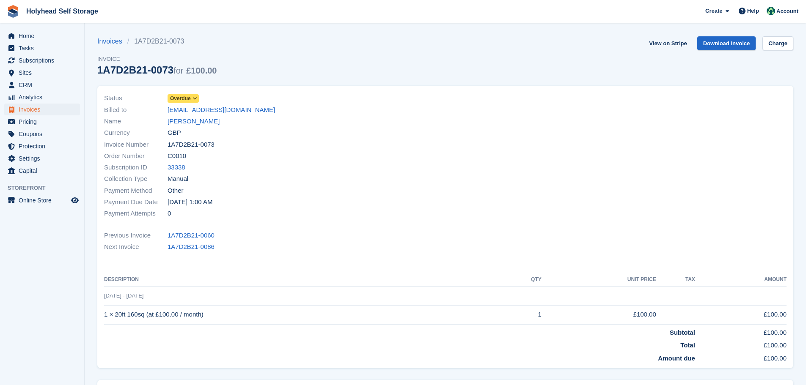
click at [184, 99] on span "Overdue" at bounding box center [180, 99] width 21 height 8
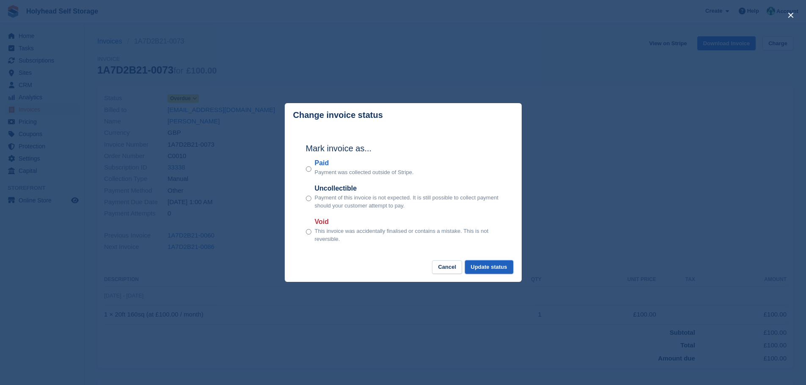
drag, startPoint x: 480, startPoint y: 269, endPoint x: 485, endPoint y: 268, distance: 5.1
click at [481, 269] on button "Update status" at bounding box center [489, 268] width 48 height 14
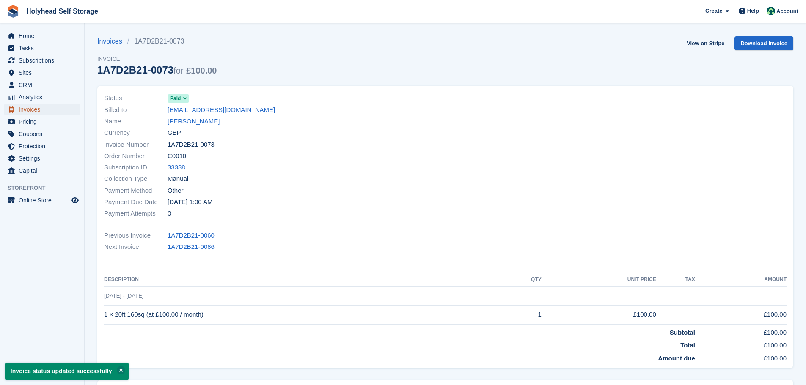
click at [25, 107] on span "Invoices" at bounding box center [44, 110] width 51 height 12
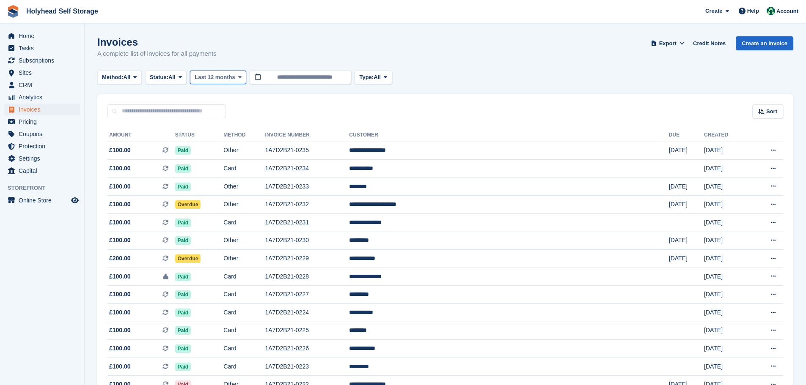
click at [234, 81] on span "Last 12 months" at bounding box center [215, 77] width 40 height 8
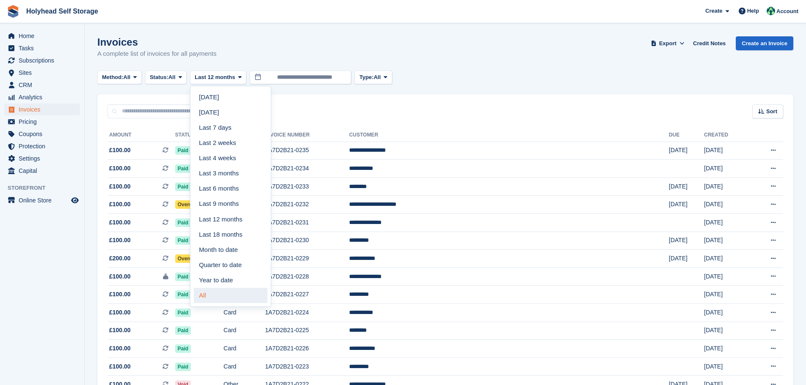
click at [212, 294] on link "All" at bounding box center [231, 295] width 74 height 15
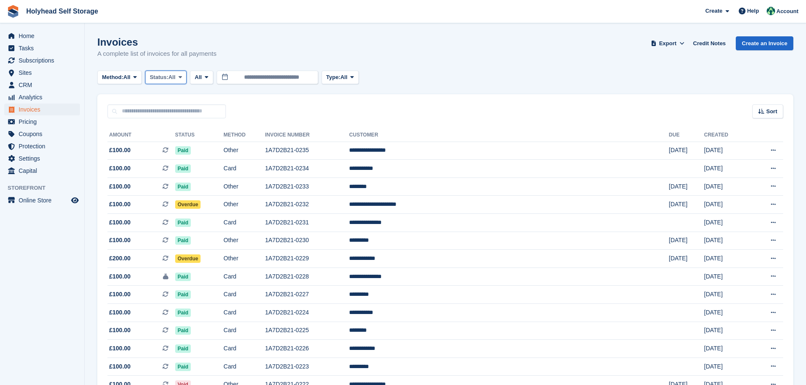
click at [162, 76] on span "Status:" at bounding box center [159, 77] width 19 height 8
click at [169, 143] on link "Open" at bounding box center [186, 142] width 74 height 15
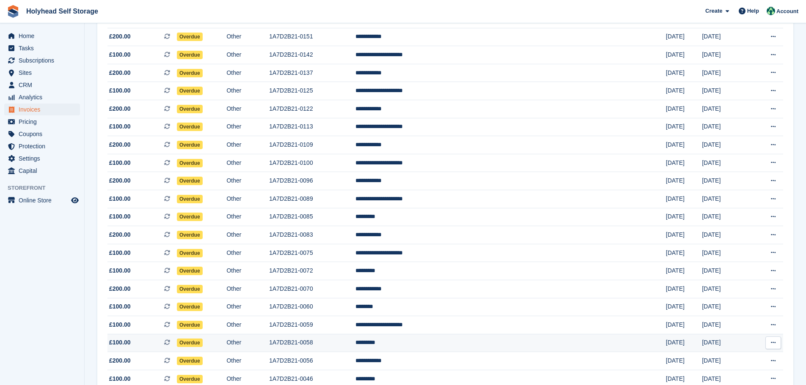
scroll to position [501, 0]
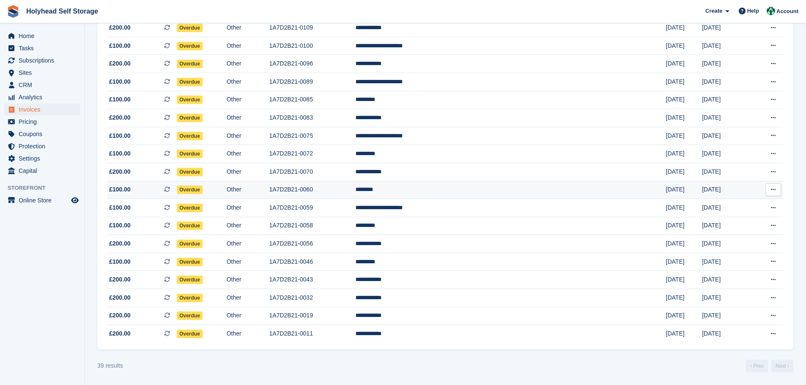
click at [441, 191] on td "********" at bounding box center [510, 190] width 310 height 18
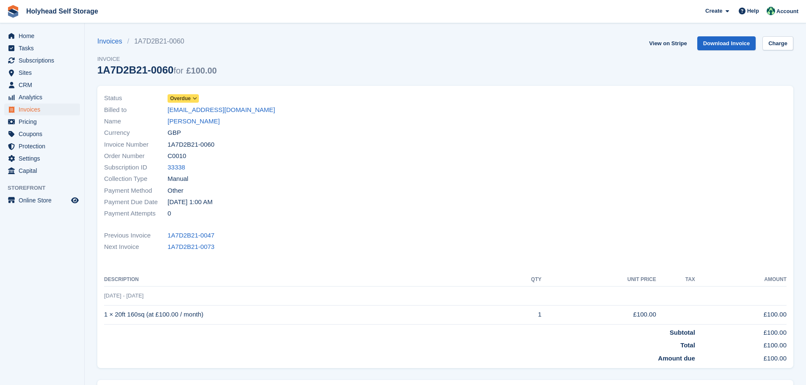
click at [188, 100] on span "Overdue" at bounding box center [180, 99] width 21 height 8
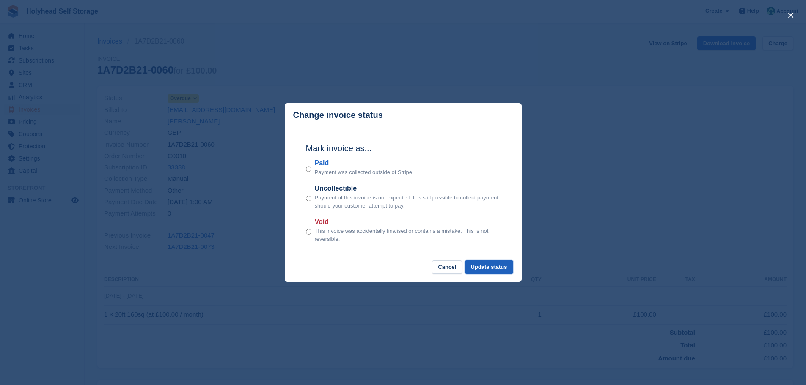
click at [482, 266] on button "Update status" at bounding box center [489, 268] width 48 height 14
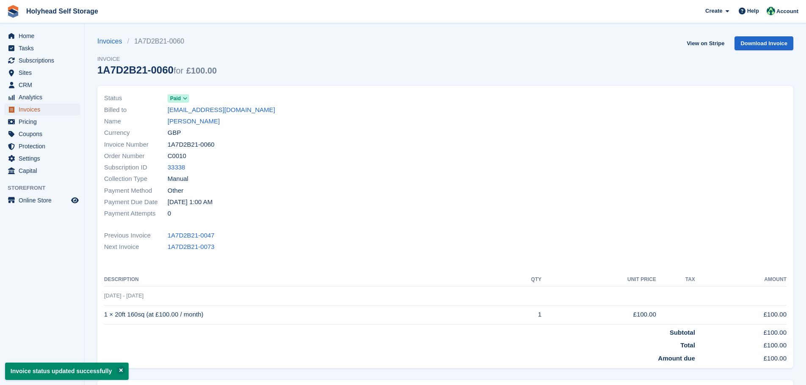
click at [30, 111] on span "Invoices" at bounding box center [44, 110] width 51 height 12
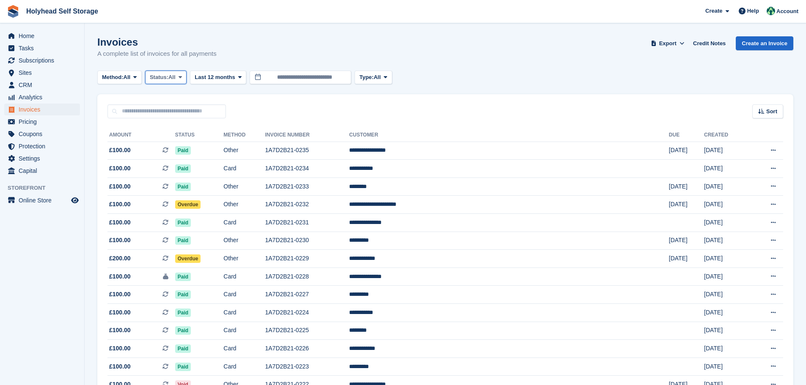
click at [154, 79] on span "Status:" at bounding box center [159, 77] width 19 height 8
click at [172, 146] on link "Open" at bounding box center [186, 142] width 74 height 15
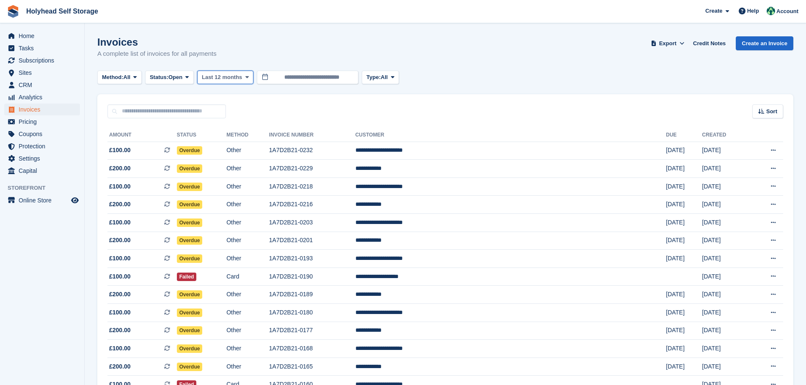
click at [214, 80] on span "Last 12 months" at bounding box center [222, 77] width 40 height 8
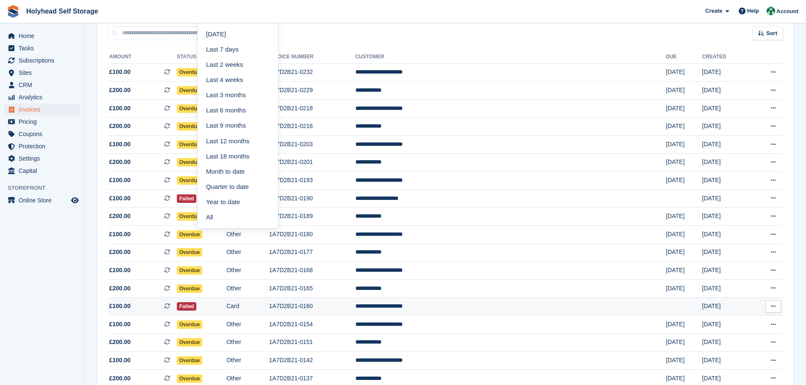
scroll to position [169, 0]
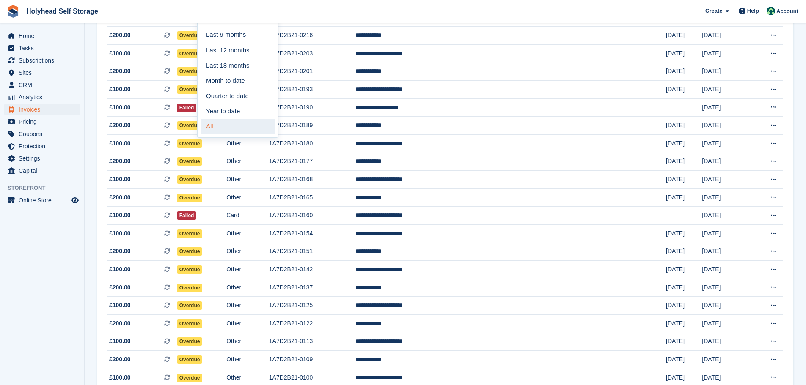
click at [219, 125] on link "All" at bounding box center [238, 126] width 74 height 15
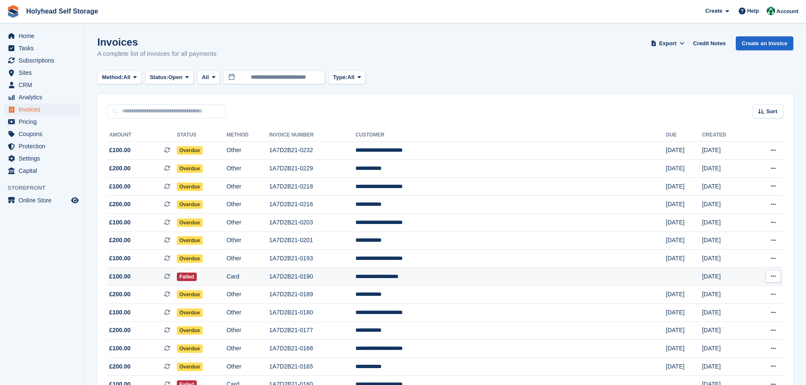
click at [435, 275] on td "**********" at bounding box center [510, 277] width 310 height 18
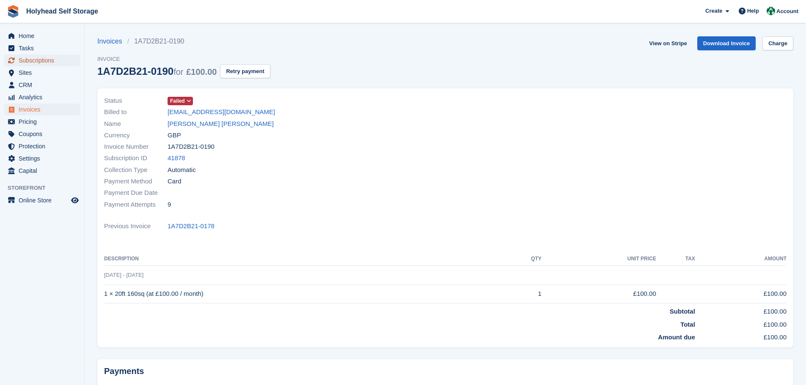
click at [32, 60] on span "Subscriptions" at bounding box center [44, 61] width 51 height 12
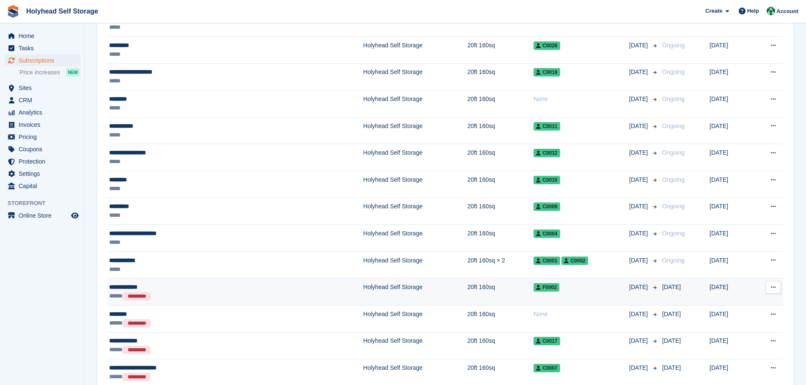
scroll to position [198, 0]
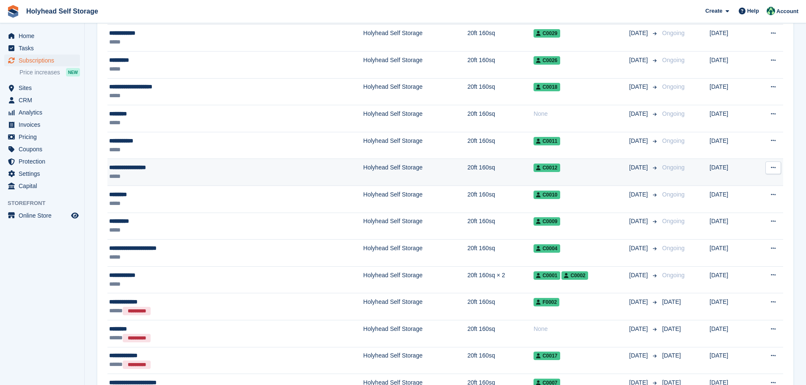
click at [770, 166] on button at bounding box center [773, 168] width 16 height 13
click at [735, 200] on p "Cancel subscription" at bounding box center [740, 202] width 74 height 11
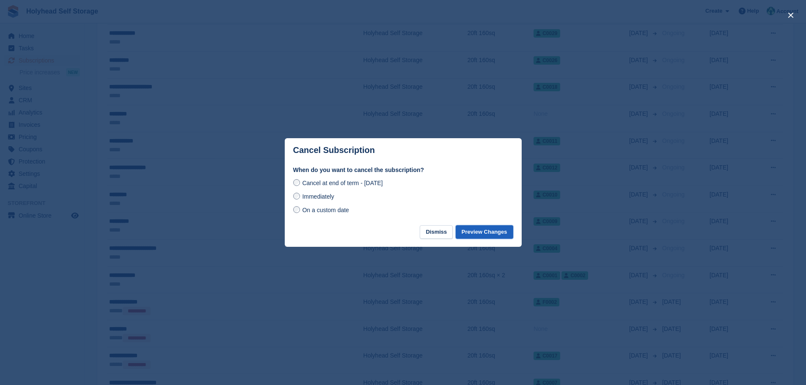
click at [467, 235] on button "Preview Changes" at bounding box center [485, 232] width 58 height 14
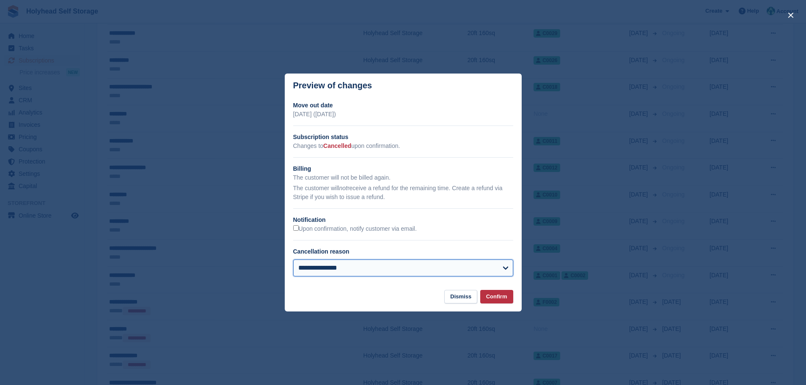
click at [502, 268] on select "**********" at bounding box center [403, 268] width 220 height 17
select select "**********"
click at [293, 260] on select "**********" at bounding box center [403, 268] width 220 height 17
click at [502, 298] on button "Confirm" at bounding box center [496, 297] width 33 height 14
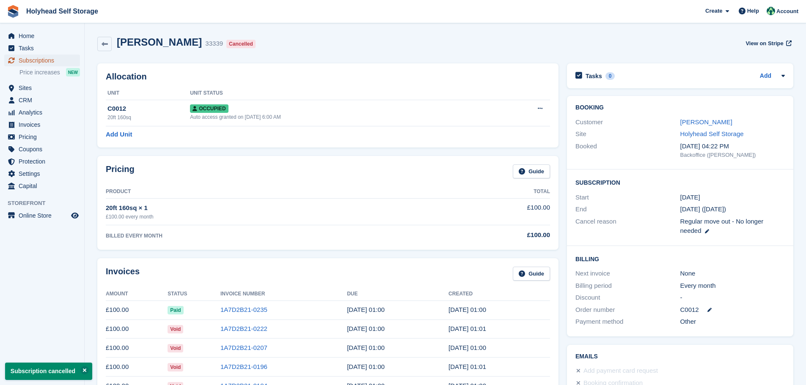
click at [48, 60] on span "Subscriptions" at bounding box center [44, 61] width 51 height 12
select select "**********"
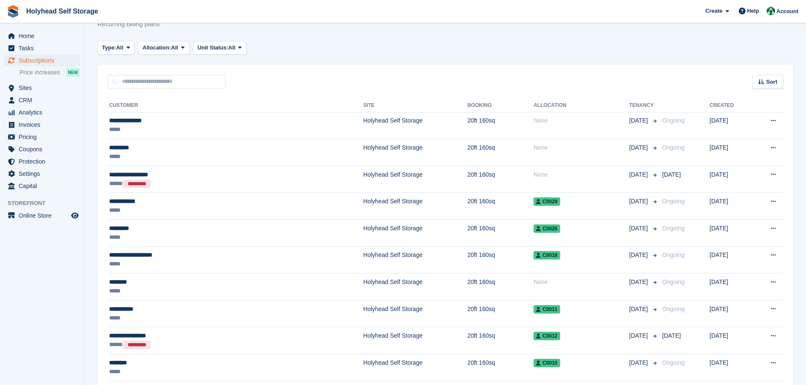
scroll to position [29, 0]
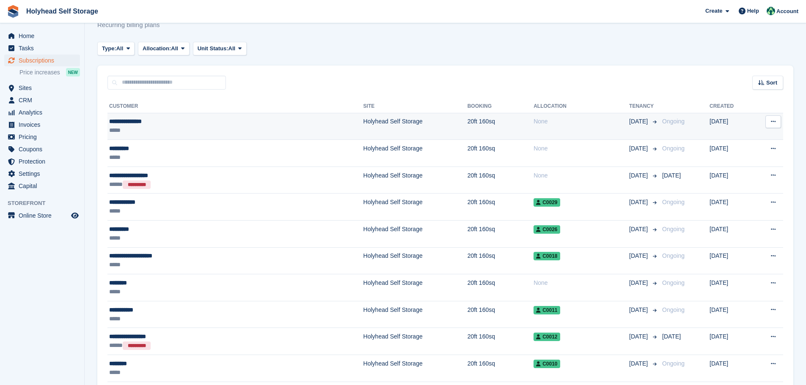
click at [124, 121] on div "**********" at bounding box center [181, 121] width 144 height 9
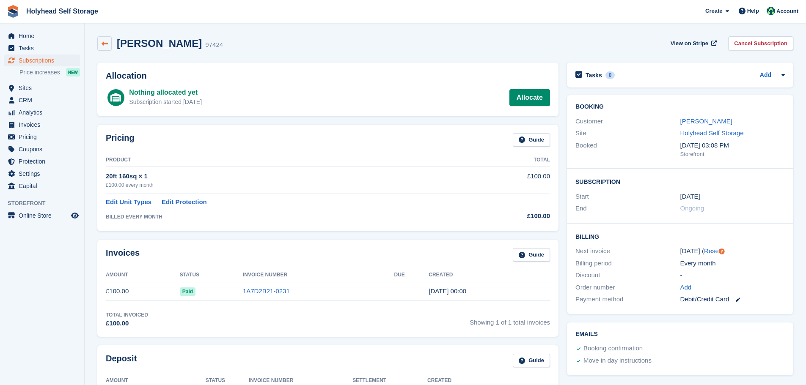
click at [108, 45] on link at bounding box center [104, 43] width 14 height 14
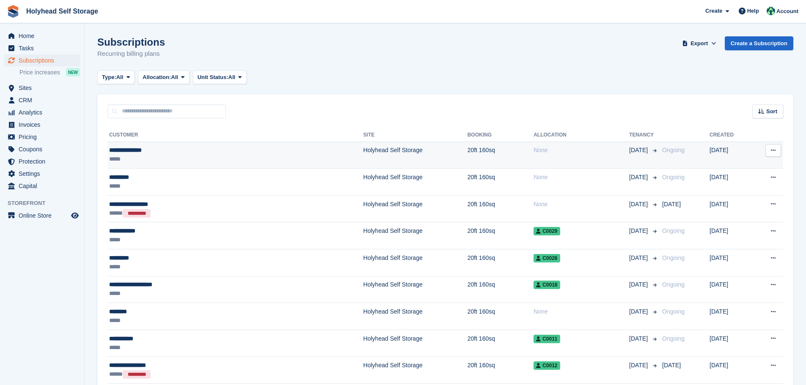
click at [135, 148] on div "**********" at bounding box center [181, 150] width 144 height 9
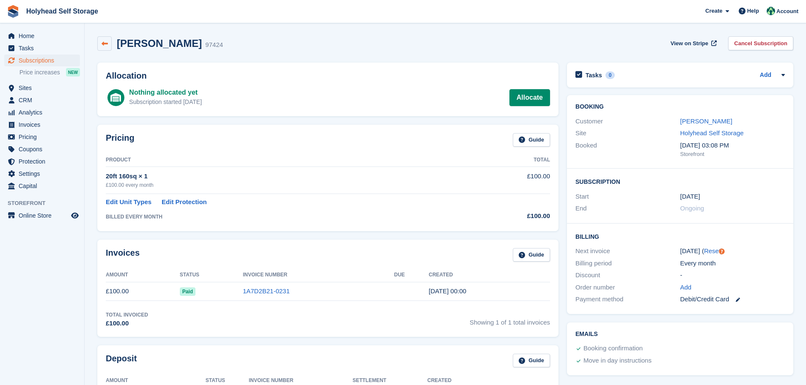
click at [106, 41] on icon at bounding box center [105, 44] width 6 height 6
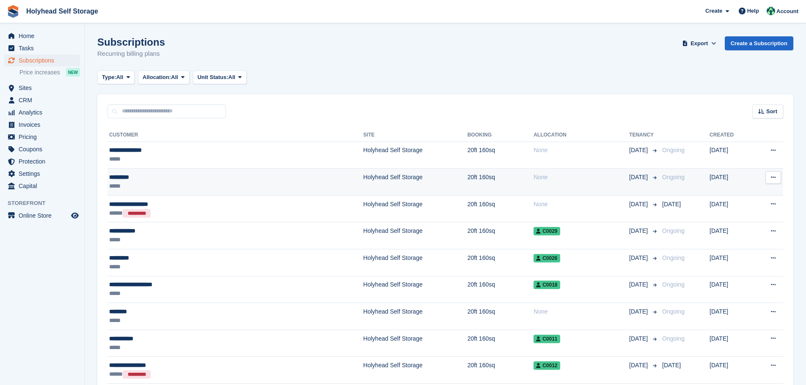
click at [129, 175] on div "*********" at bounding box center [181, 177] width 144 height 9
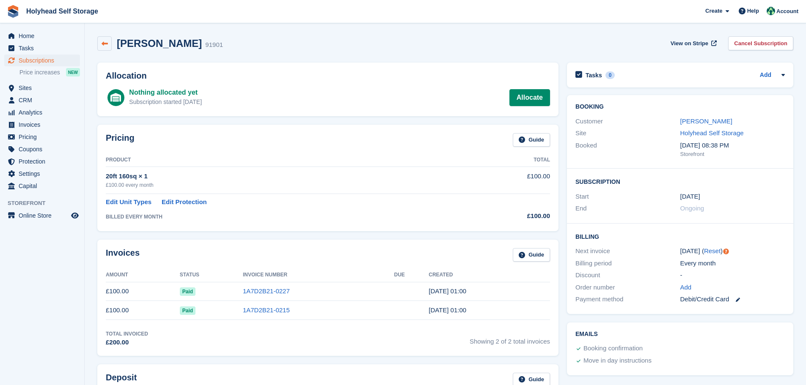
click at [104, 38] on link at bounding box center [104, 43] width 14 height 14
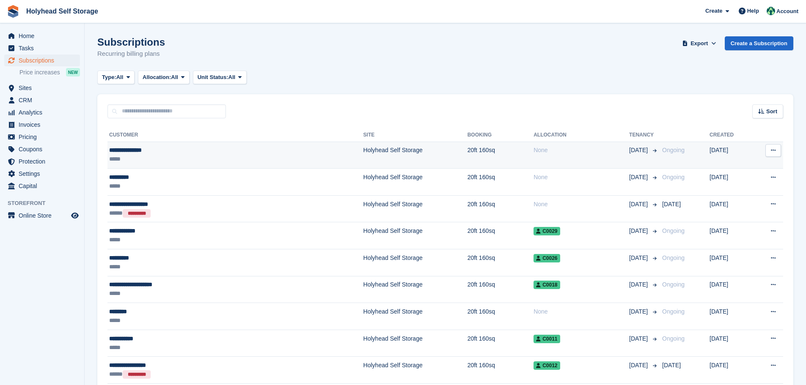
click at [132, 151] on div "**********" at bounding box center [181, 150] width 144 height 9
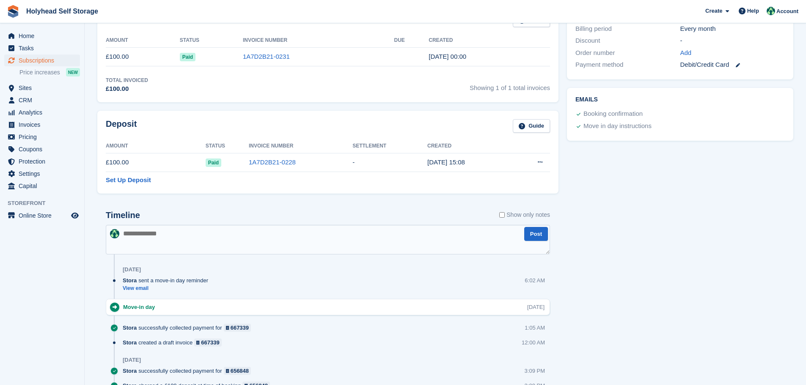
scroll to position [144, 0]
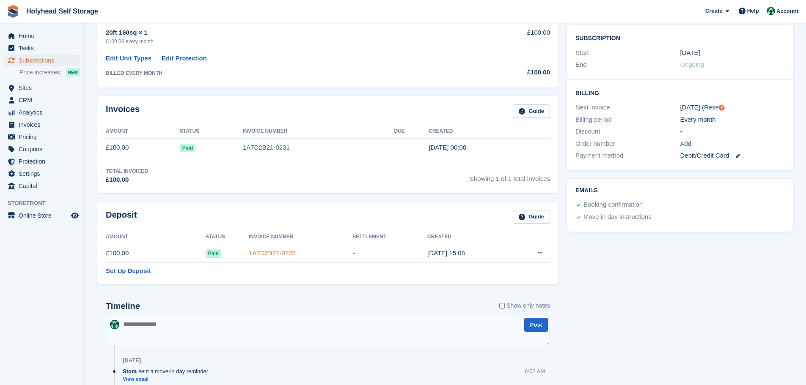
click at [273, 253] on link "1A7D2B21-0228" at bounding box center [272, 253] width 47 height 7
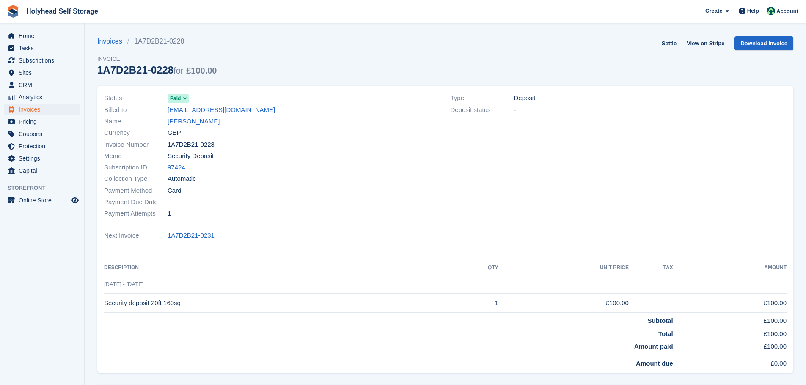
drag, startPoint x: 166, startPoint y: 109, endPoint x: 248, endPoint y: 113, distance: 82.1
click at [248, 113] on div "Billed to [EMAIL_ADDRESS][DOMAIN_NAME]" at bounding box center [272, 109] width 336 height 11
click at [39, 60] on span "Subscriptions" at bounding box center [44, 61] width 51 height 12
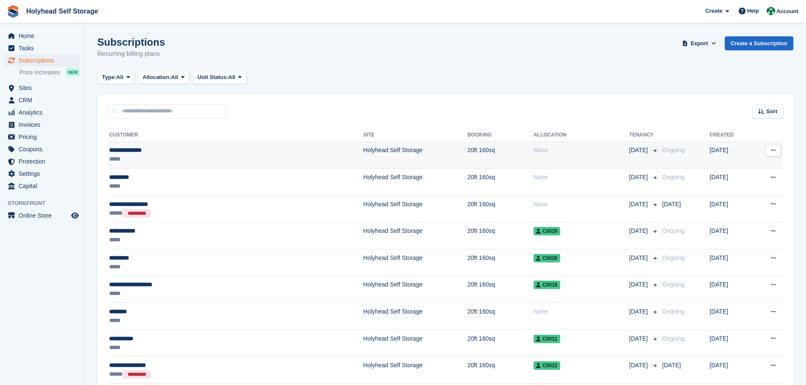
click at [141, 151] on div "**********" at bounding box center [181, 150] width 144 height 9
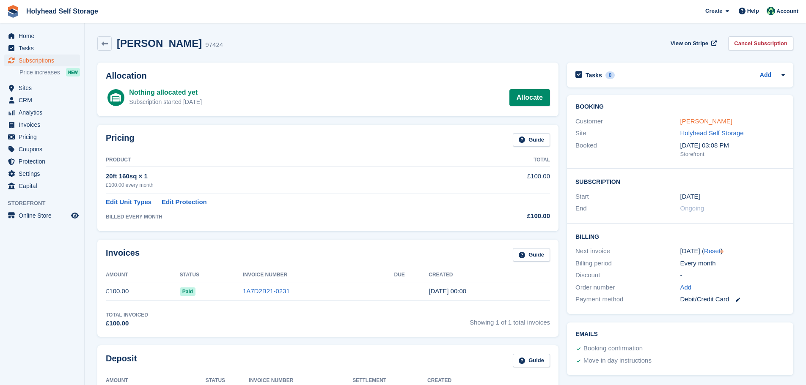
click at [700, 121] on link "[PERSON_NAME]" at bounding box center [706, 121] width 52 height 7
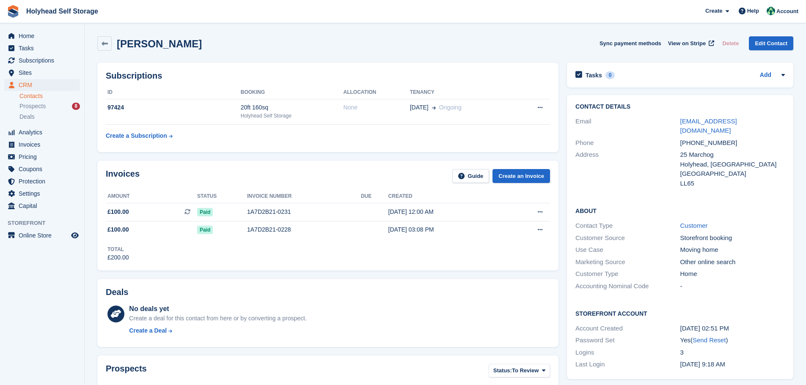
click at [354, 90] on th "Allocation" at bounding box center [376, 93] width 66 height 14
click at [249, 108] on div "20ft 160sq" at bounding box center [292, 107] width 103 height 9
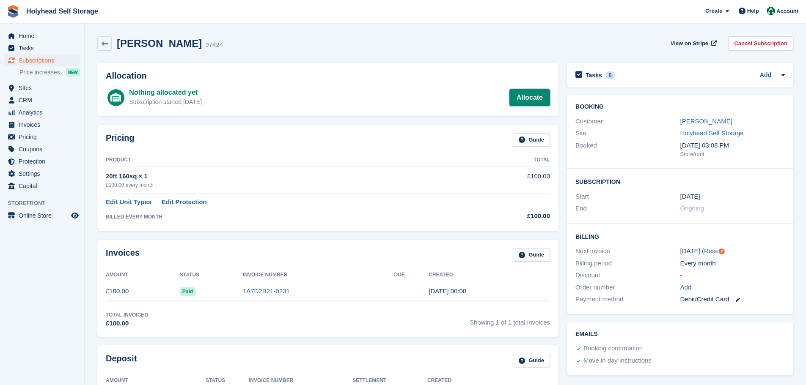
drag, startPoint x: 519, startPoint y: 97, endPoint x: 516, endPoint y: 101, distance: 5.1
click at [519, 97] on link "Allocate" at bounding box center [529, 97] width 41 height 17
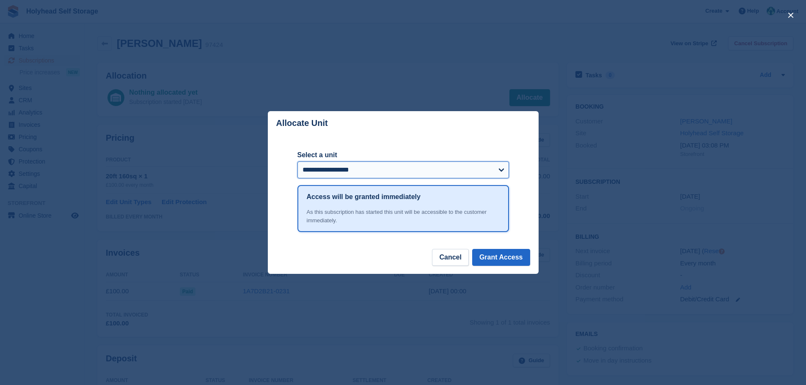
click at [498, 170] on select "**********" at bounding box center [402, 170] width 211 height 17
click at [276, 247] on div "**********" at bounding box center [403, 192] width 271 height 163
click at [455, 254] on button "Cancel" at bounding box center [450, 257] width 36 height 17
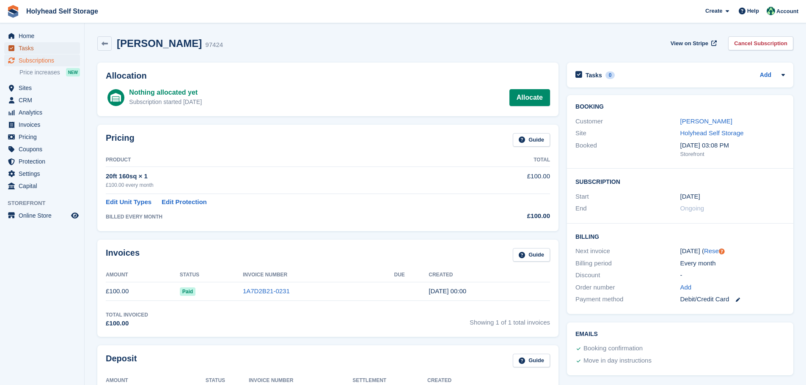
click at [32, 48] on span "Tasks" at bounding box center [44, 48] width 51 height 12
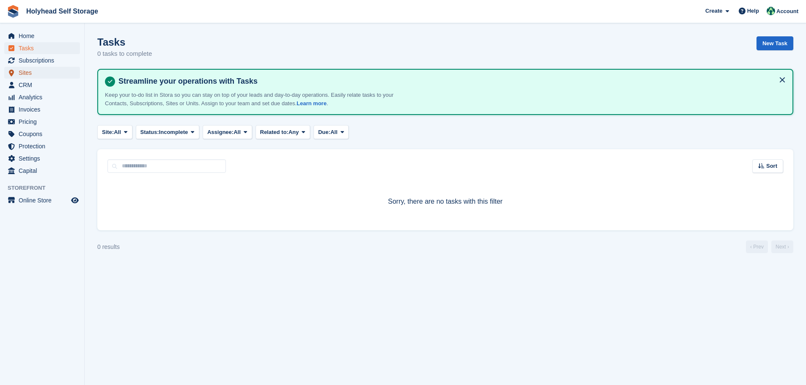
click at [29, 73] on span "Sites" at bounding box center [44, 73] width 51 height 12
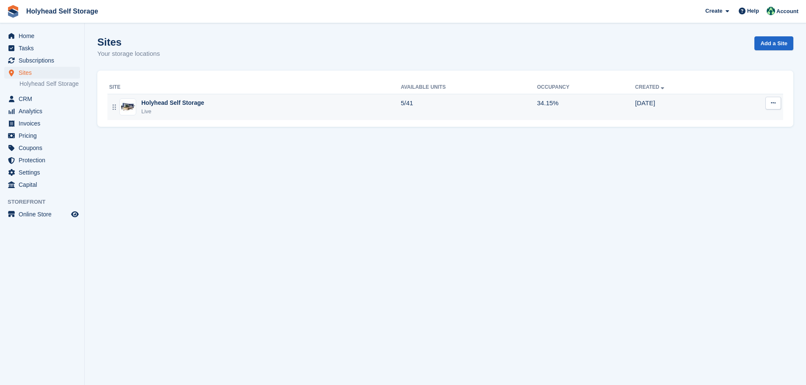
click at [191, 100] on div "Holyhead Self Storage" at bounding box center [172, 103] width 63 height 9
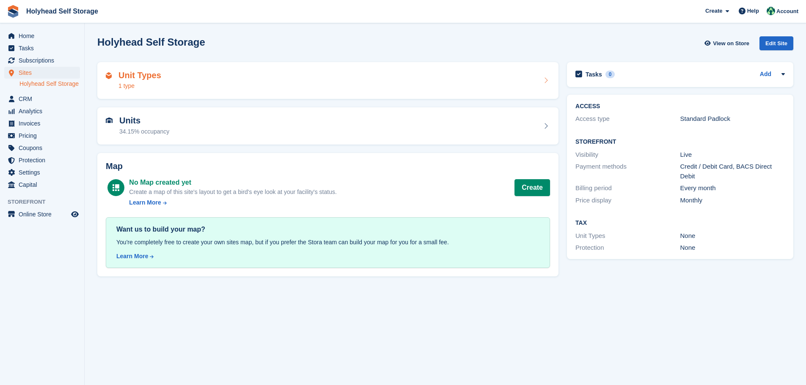
click at [546, 78] on icon at bounding box center [545, 80] width 8 height 7
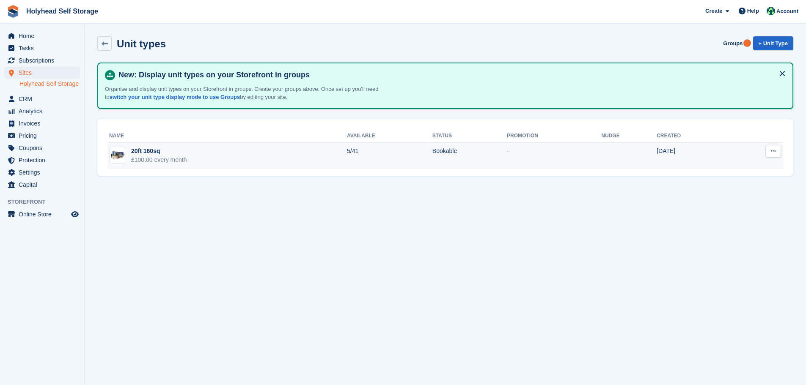
click at [347, 149] on td "5/41" at bounding box center [389, 156] width 85 height 27
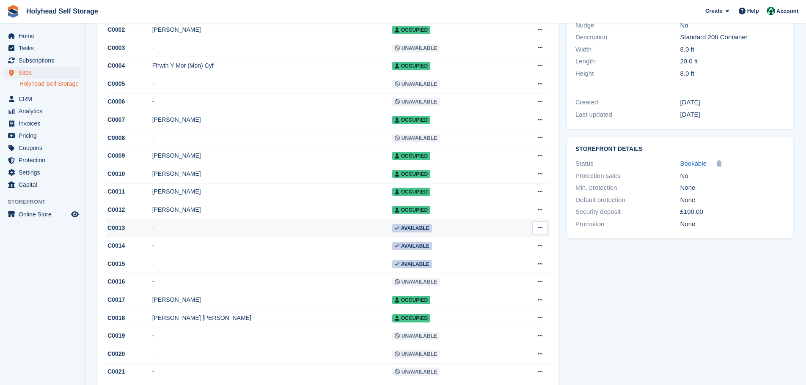
scroll to position [169, 0]
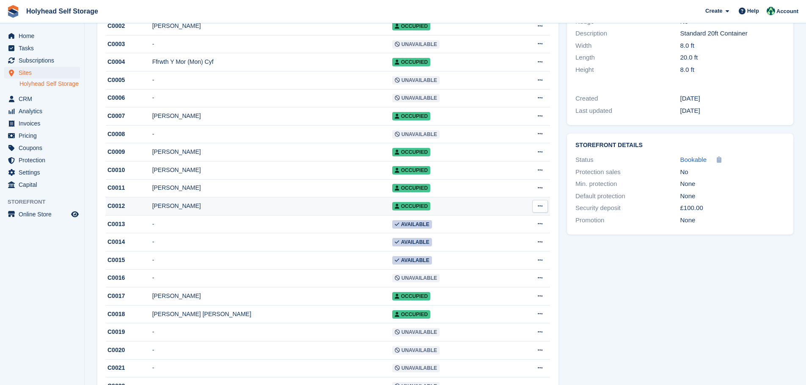
click at [541, 207] on button at bounding box center [540, 206] width 16 height 13
click at [483, 227] on p "Edit unit" at bounding box center [507, 222] width 74 height 11
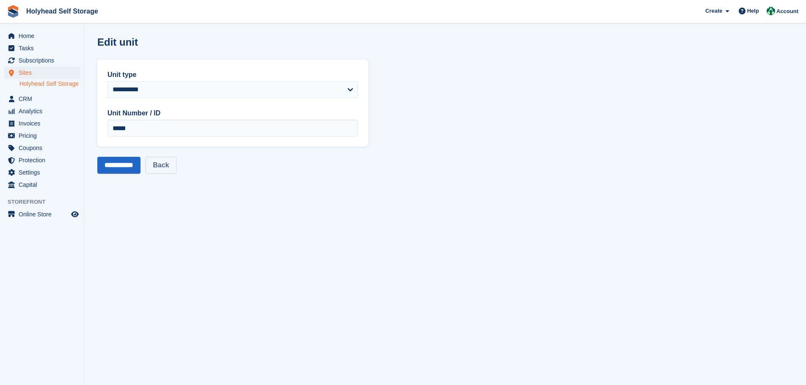
click at [172, 163] on link "Back" at bounding box center [161, 165] width 30 height 17
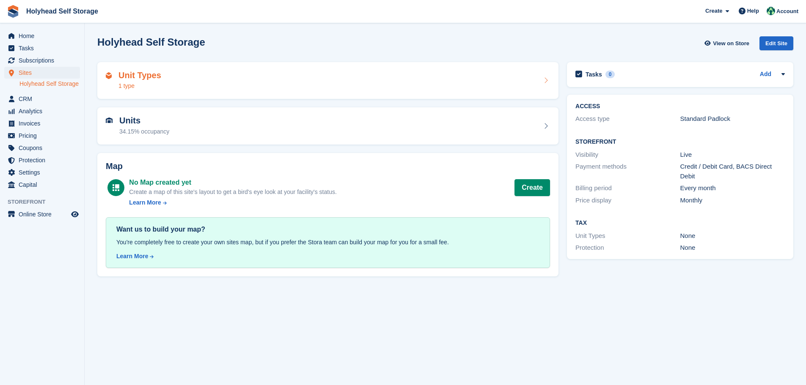
click at [151, 77] on h2 "Unit Types" at bounding box center [139, 76] width 43 height 10
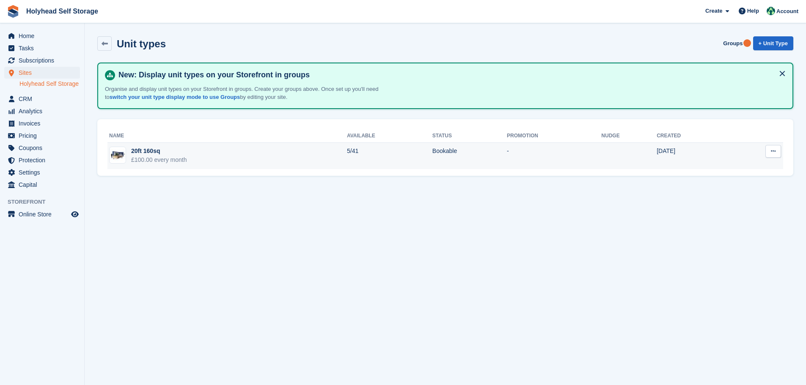
click at [155, 160] on div "£100.00 every month" at bounding box center [159, 160] width 56 height 9
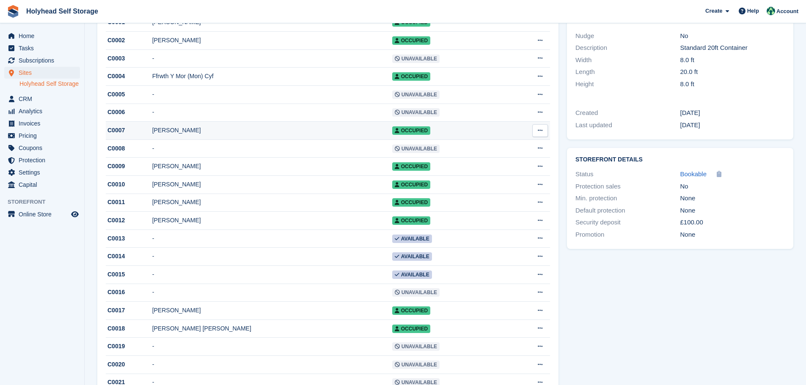
scroll to position [169, 0]
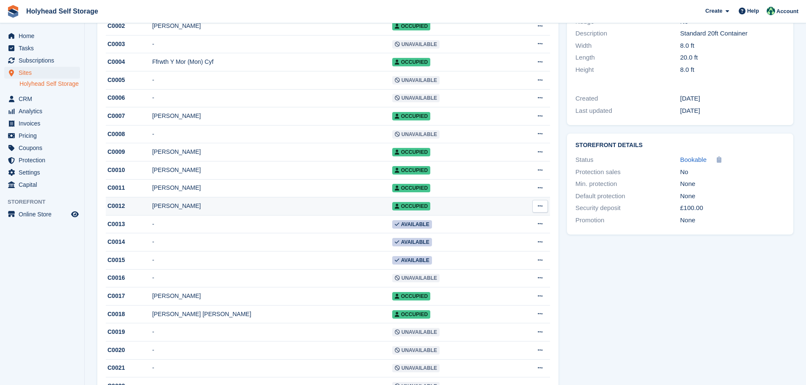
click at [434, 211] on td "Occupied" at bounding box center [449, 207] width 115 height 18
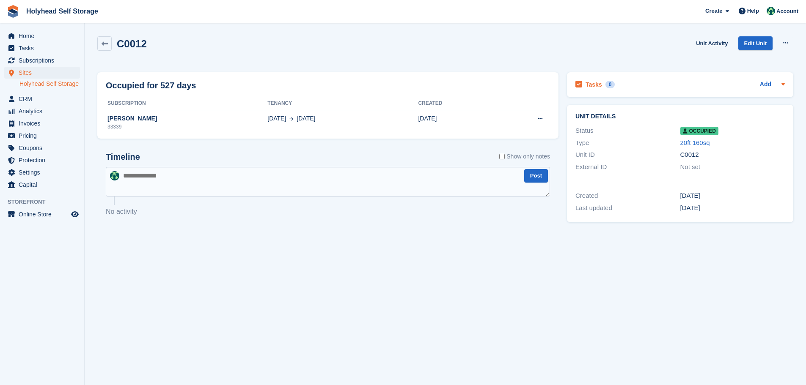
click at [785, 85] on icon at bounding box center [783, 84] width 7 height 7
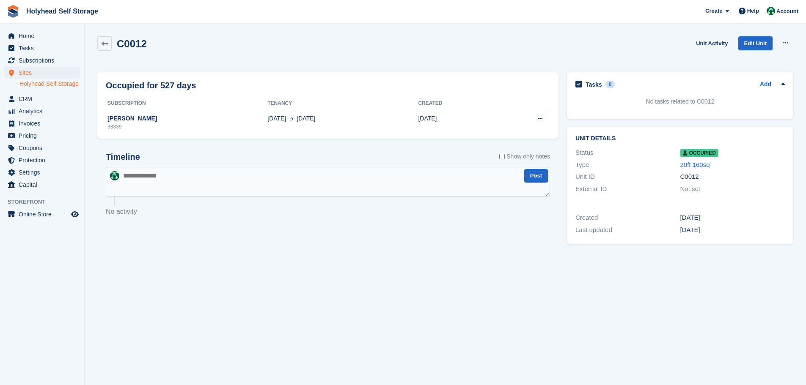
click at [785, 85] on icon at bounding box center [783, 84] width 7 height 7
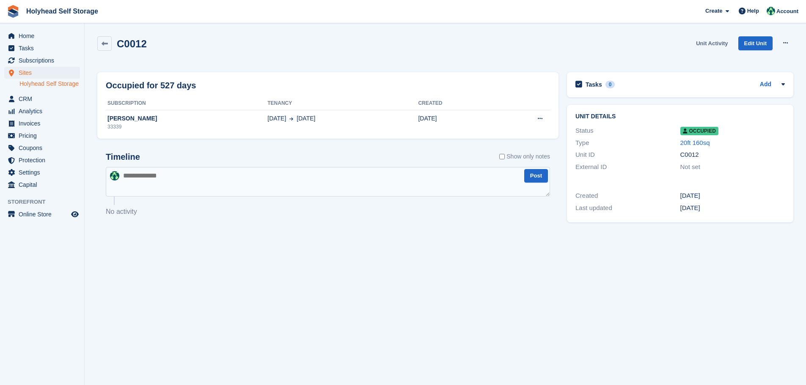
click at [724, 47] on link "Unit Activity" at bounding box center [711, 43] width 38 height 14
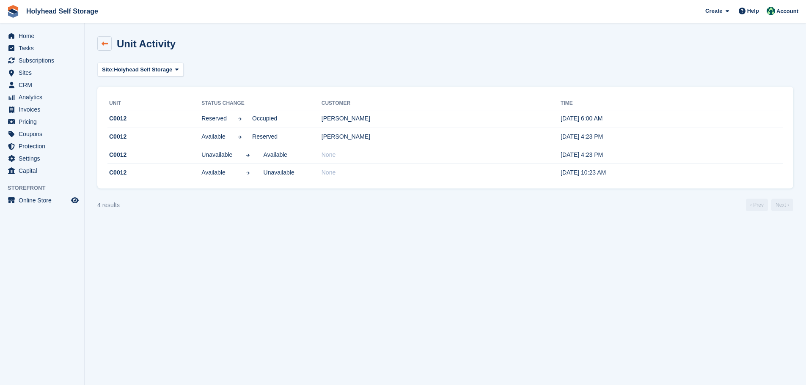
click at [110, 46] on link at bounding box center [104, 43] width 14 height 14
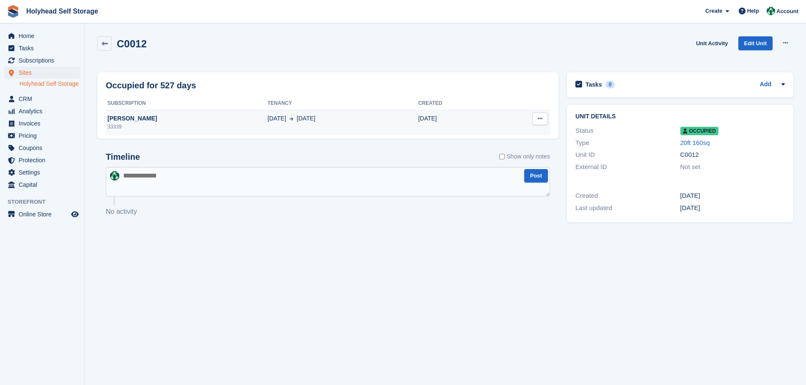
click at [540, 118] on icon at bounding box center [540, 118] width 5 height 5
click at [500, 135] on p "Deallocate" at bounding box center [507, 135] width 74 height 11
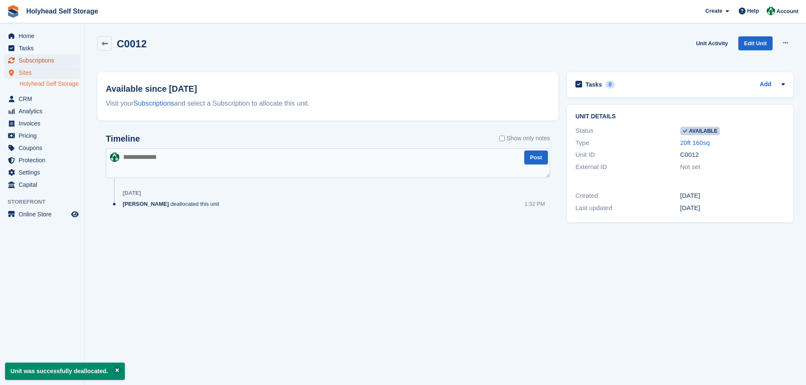
click at [41, 63] on span "Subscriptions" at bounding box center [44, 61] width 51 height 12
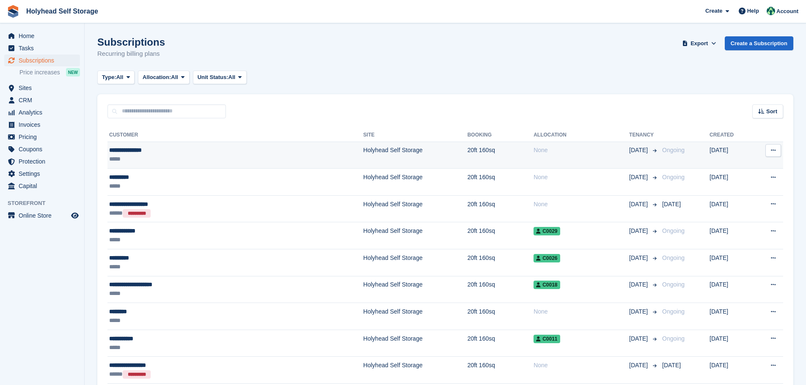
click at [132, 151] on div "**********" at bounding box center [181, 150] width 144 height 9
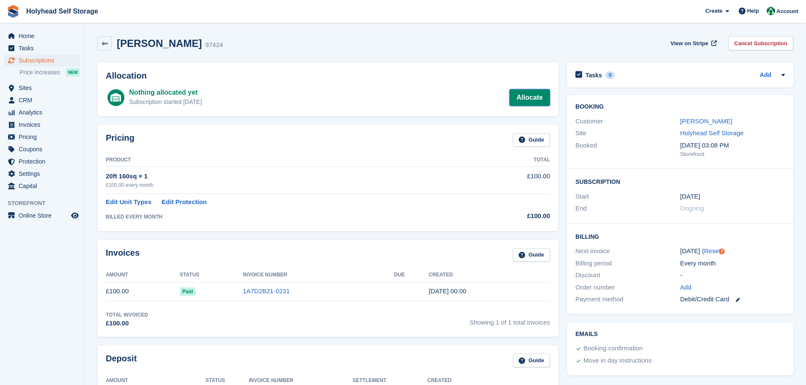
click at [521, 100] on link "Allocate" at bounding box center [529, 97] width 41 height 17
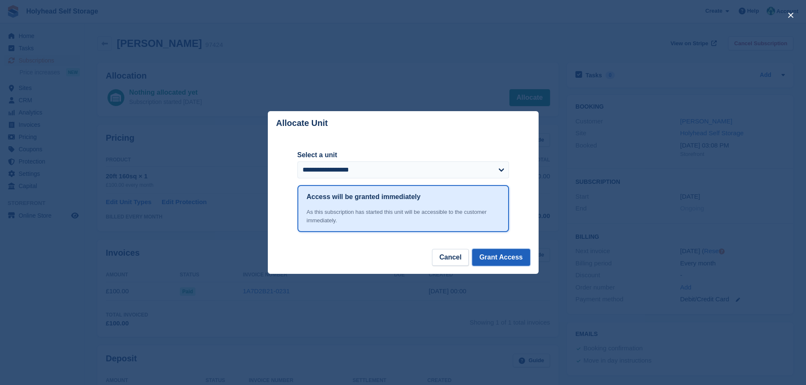
click at [485, 258] on button "Grant Access" at bounding box center [501, 257] width 58 height 17
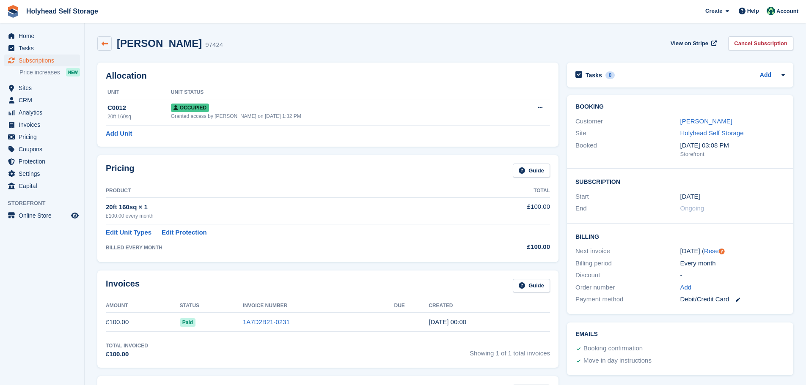
click at [106, 44] on icon at bounding box center [105, 44] width 6 height 6
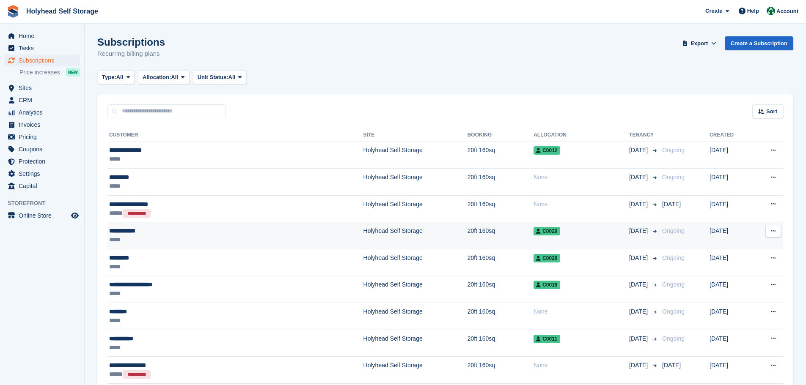
click at [115, 230] on div "**********" at bounding box center [181, 231] width 144 height 9
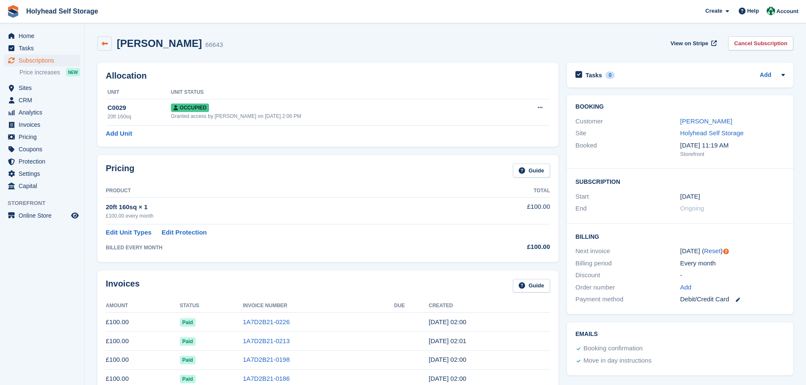
click at [104, 42] on icon at bounding box center [105, 44] width 6 height 6
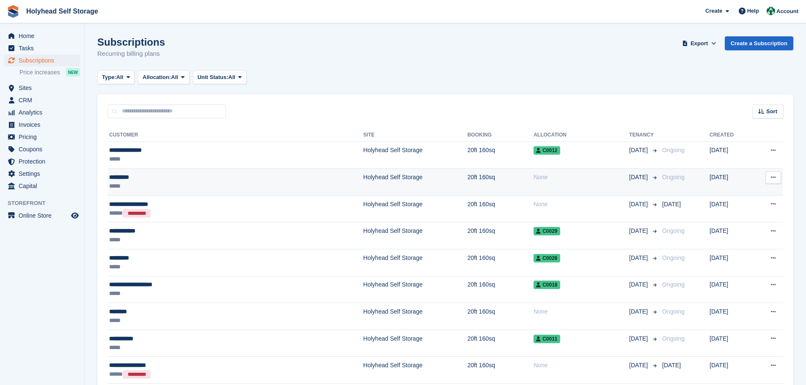
click at [127, 178] on div "*********" at bounding box center [181, 177] width 144 height 9
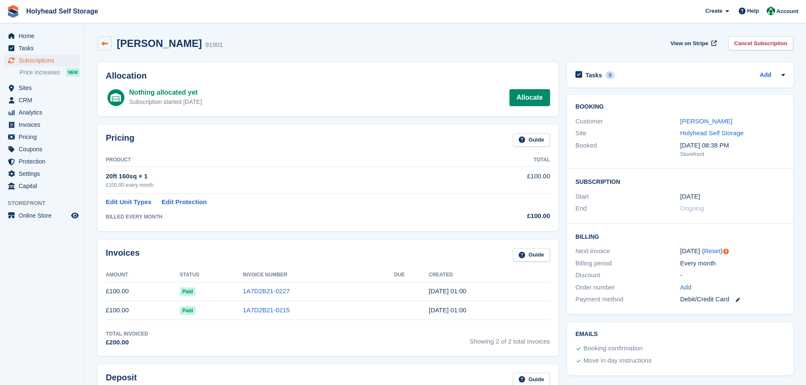
click at [101, 44] on link at bounding box center [104, 43] width 14 height 14
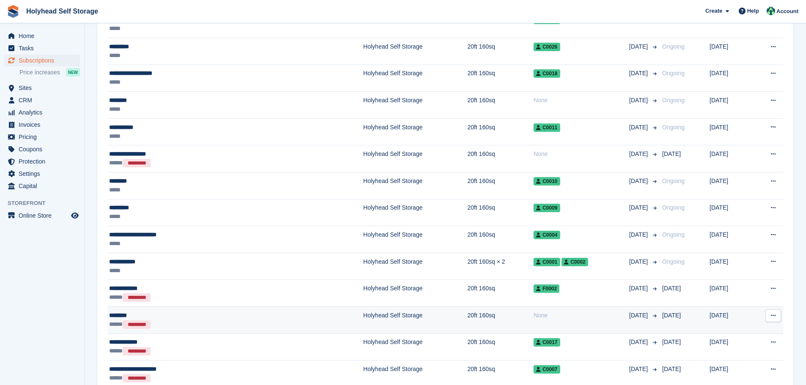
scroll to position [254, 0]
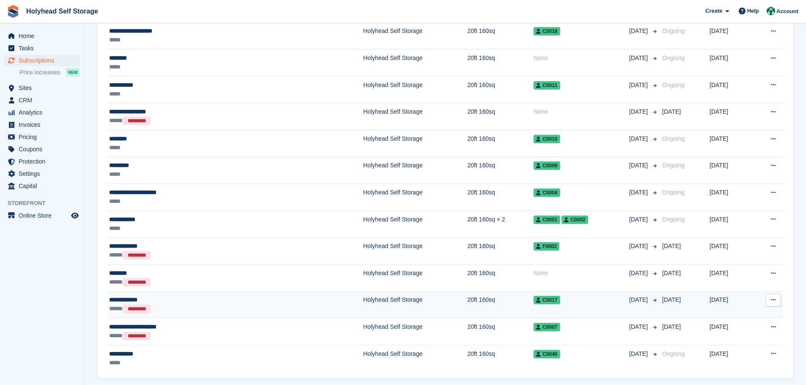
click at [131, 301] on div "**********" at bounding box center [181, 300] width 144 height 9
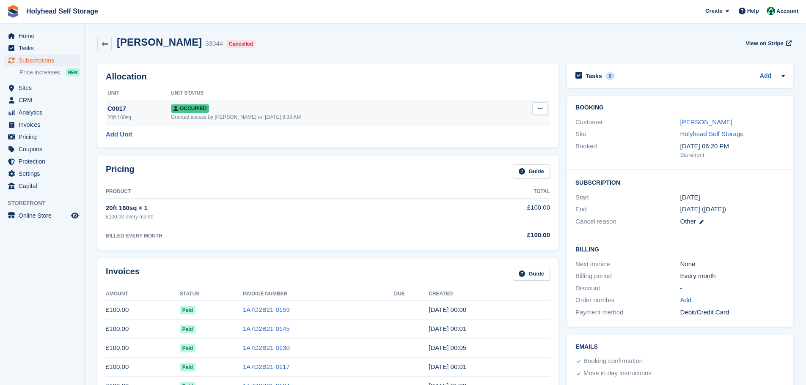
click at [540, 107] on icon at bounding box center [540, 108] width 5 height 5
click at [481, 153] on p "Deallocate" at bounding box center [507, 154] width 74 height 11
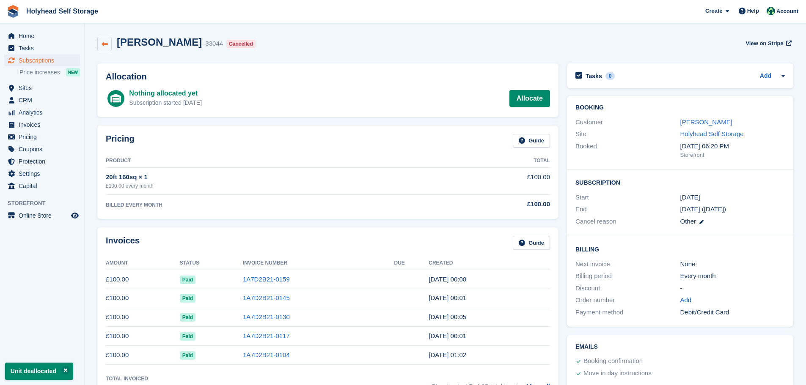
click at [100, 43] on link at bounding box center [104, 44] width 14 height 14
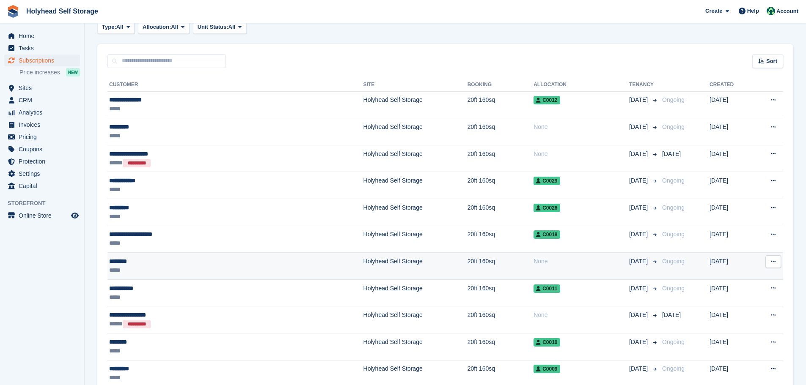
scroll to position [71, 0]
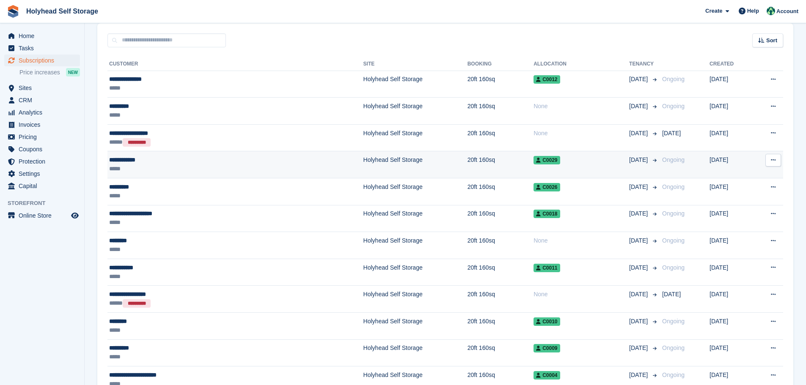
click at [131, 159] on div "**********" at bounding box center [181, 160] width 144 height 9
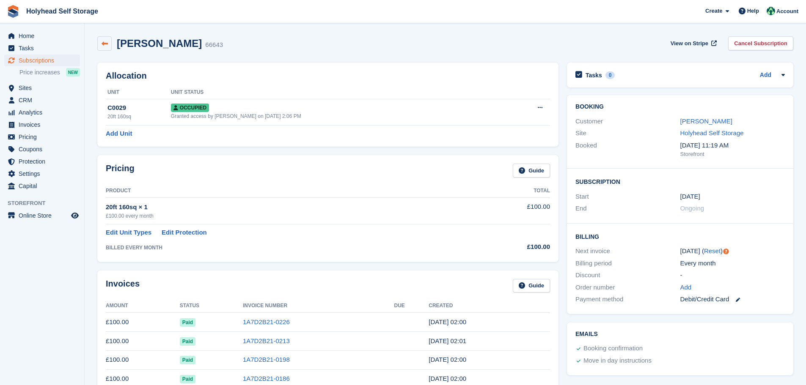
click at [104, 43] on icon at bounding box center [105, 44] width 6 height 6
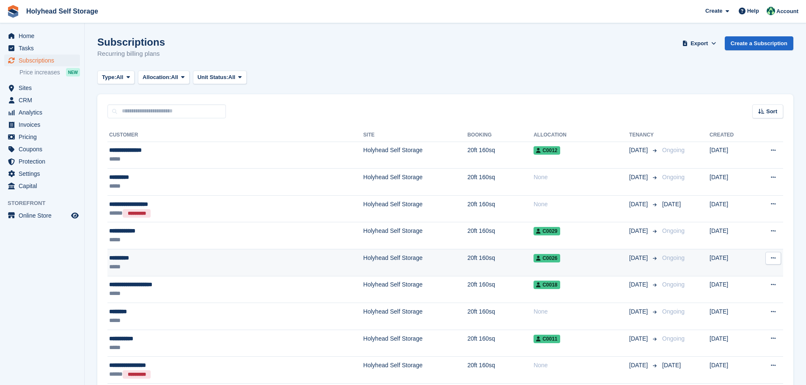
click at [124, 259] on div "*********" at bounding box center [181, 258] width 144 height 9
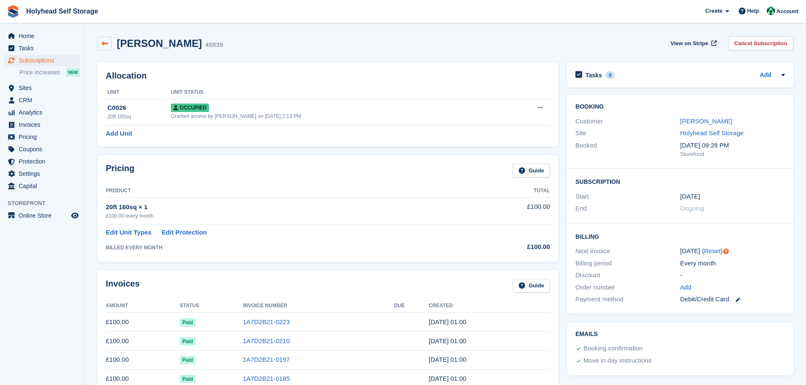
click at [104, 45] on icon at bounding box center [105, 44] width 6 height 6
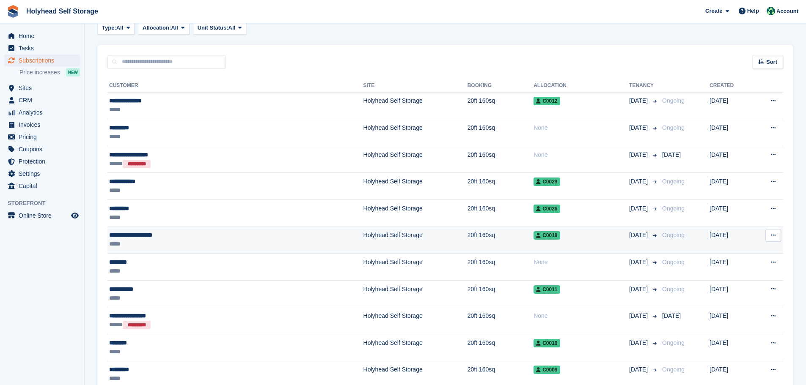
scroll to position [127, 0]
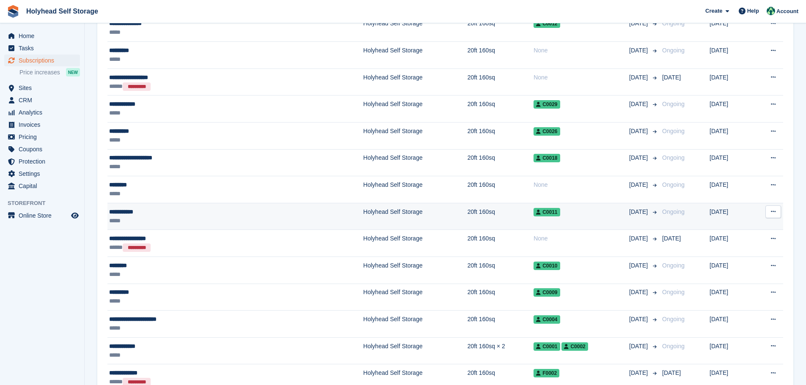
click at [123, 212] on div "**********" at bounding box center [181, 212] width 144 height 9
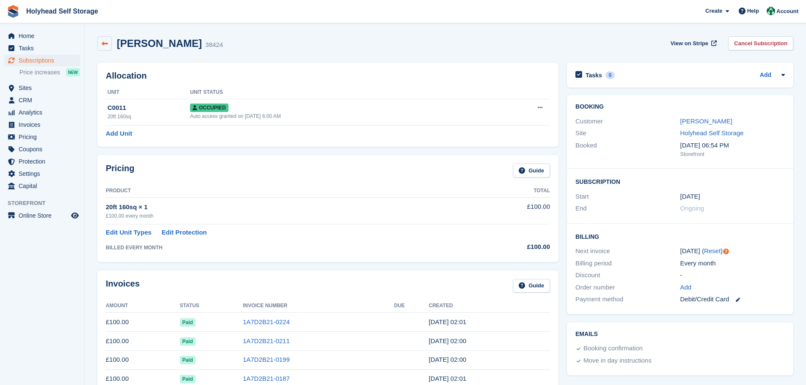
click at [102, 44] on icon at bounding box center [105, 44] width 6 height 6
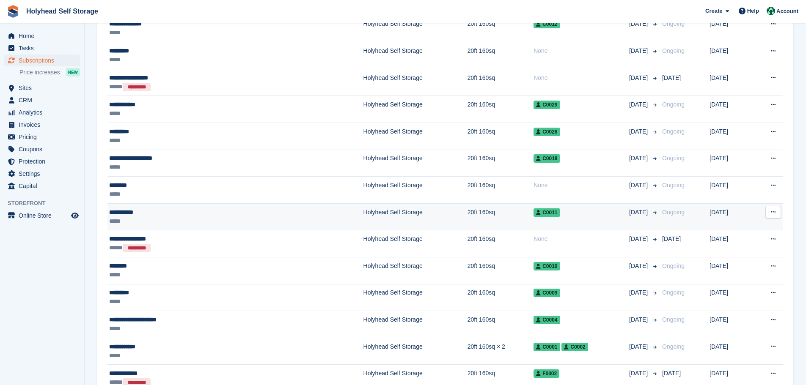
scroll to position [127, 0]
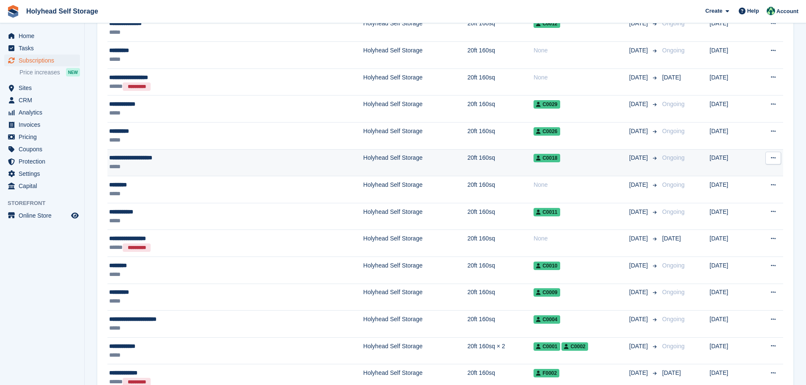
click at [137, 161] on div "**********" at bounding box center [181, 158] width 144 height 9
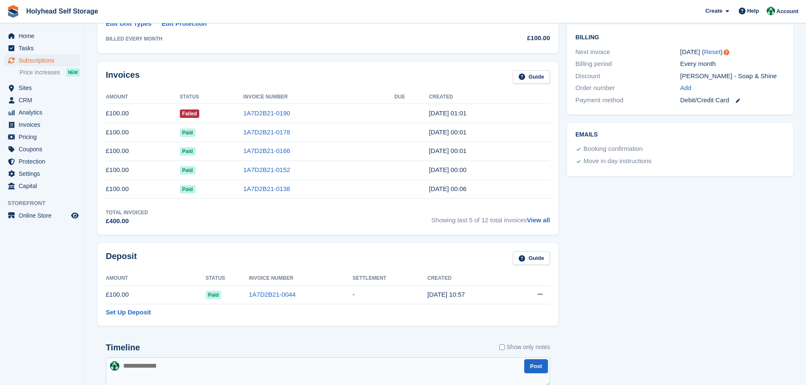
scroll to position [200, 0]
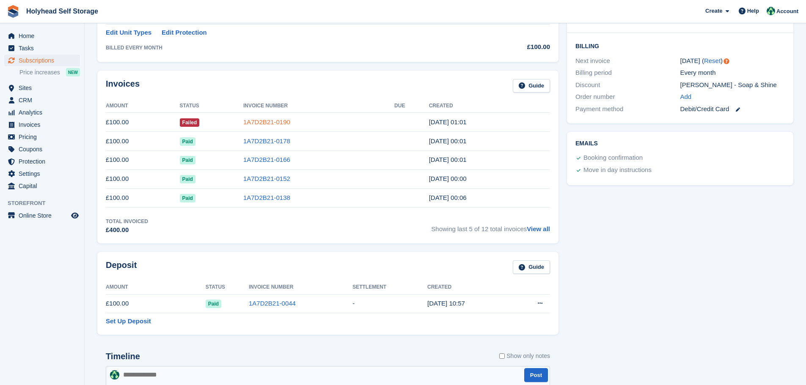
click at [243, 123] on link "1A7D2B21-0190" at bounding box center [266, 121] width 47 height 7
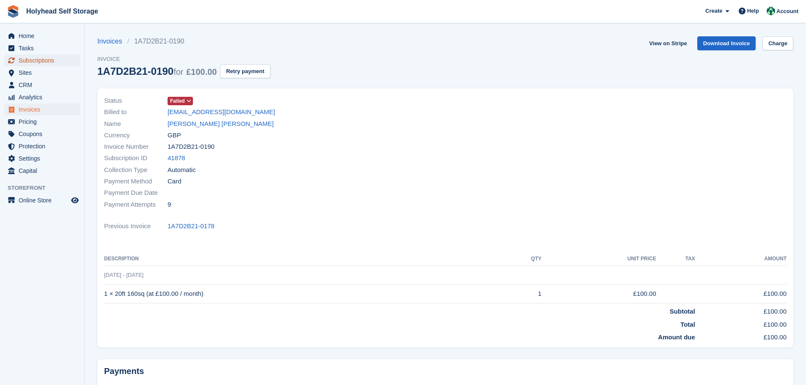
click at [36, 63] on span "Subscriptions" at bounding box center [44, 61] width 51 height 12
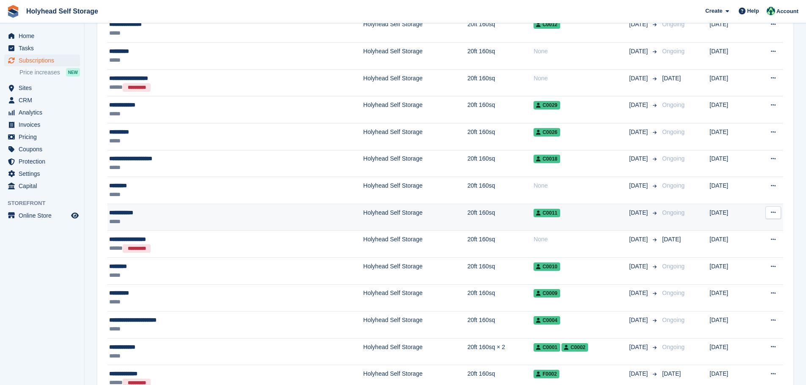
scroll to position [127, 0]
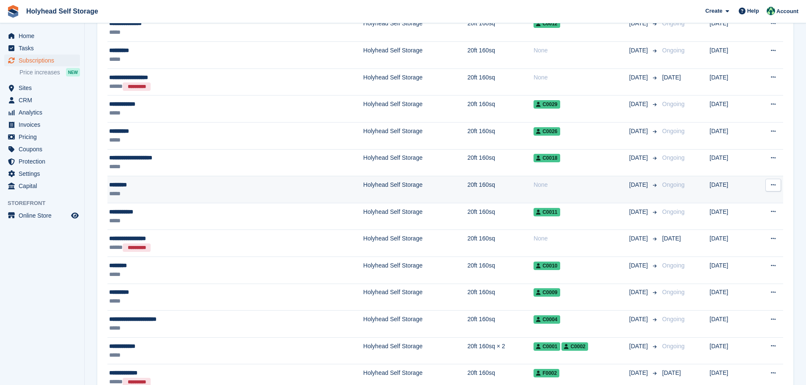
click at [126, 187] on div "********" at bounding box center [181, 185] width 144 height 9
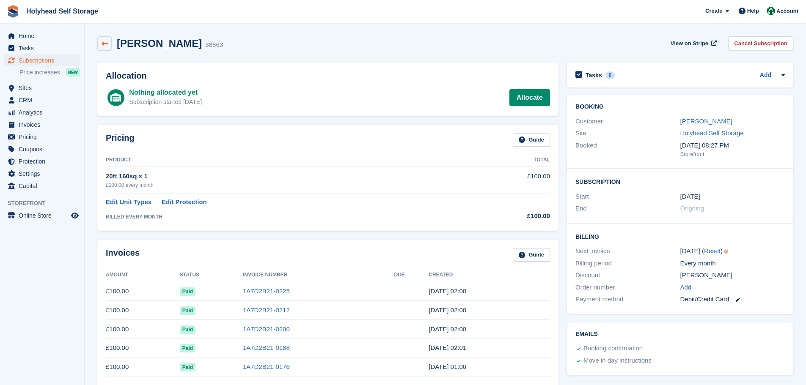
click at [103, 41] on icon at bounding box center [105, 44] width 6 height 6
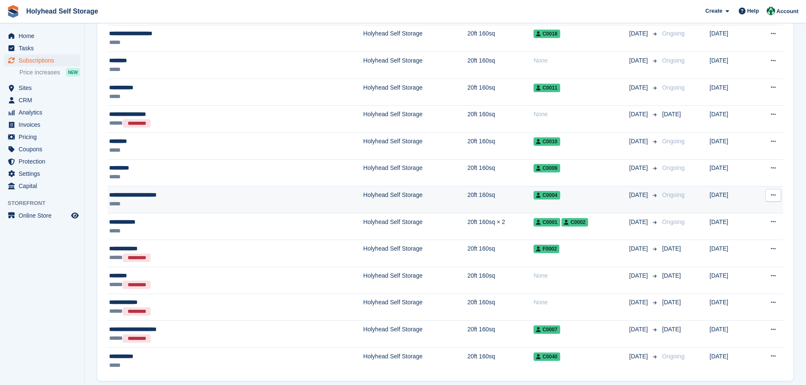
scroll to position [254, 0]
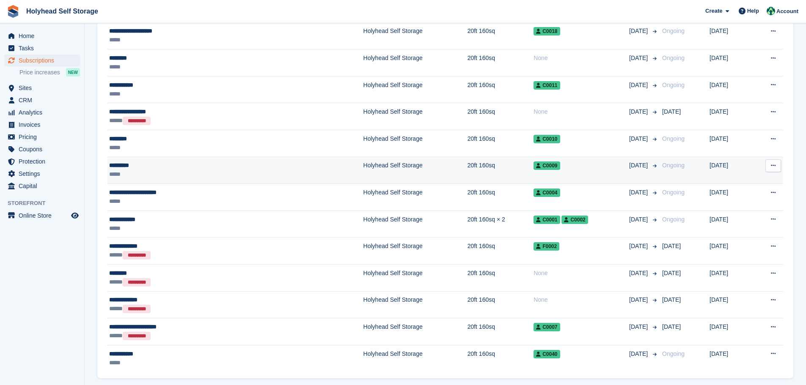
click at [117, 166] on div "*********" at bounding box center [181, 165] width 144 height 9
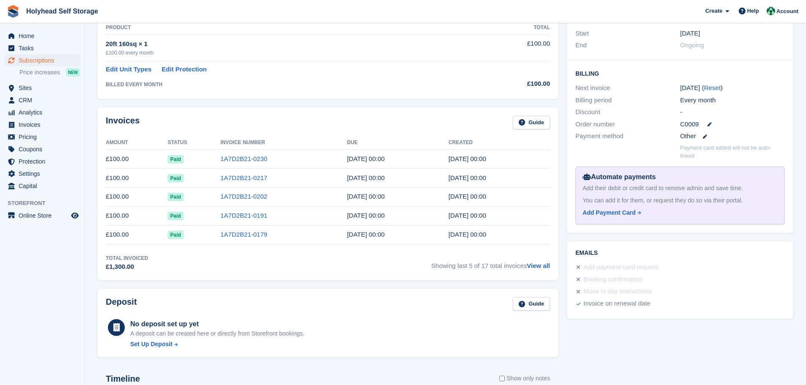
scroll to position [169, 0]
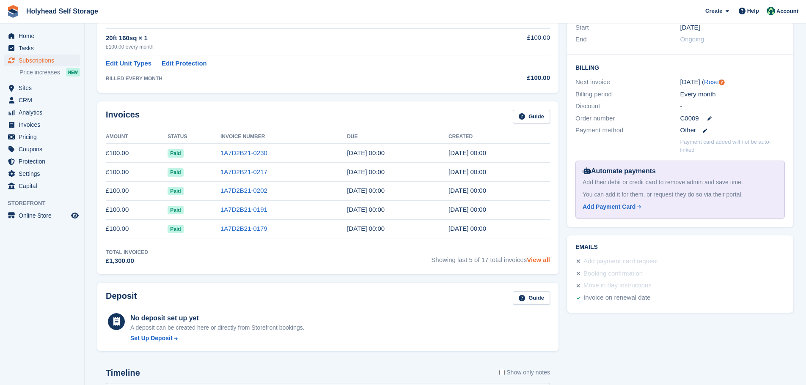
click at [537, 260] on link "View all" at bounding box center [538, 259] width 23 height 7
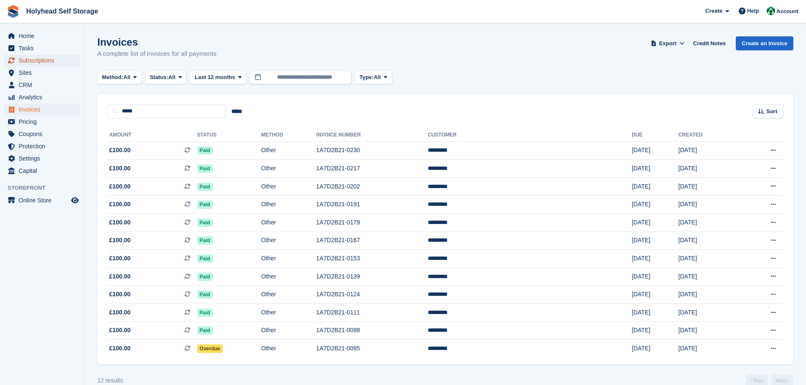
click at [29, 63] on span "Subscriptions" at bounding box center [44, 61] width 51 height 12
